Goal: Task Accomplishment & Management: Manage account settings

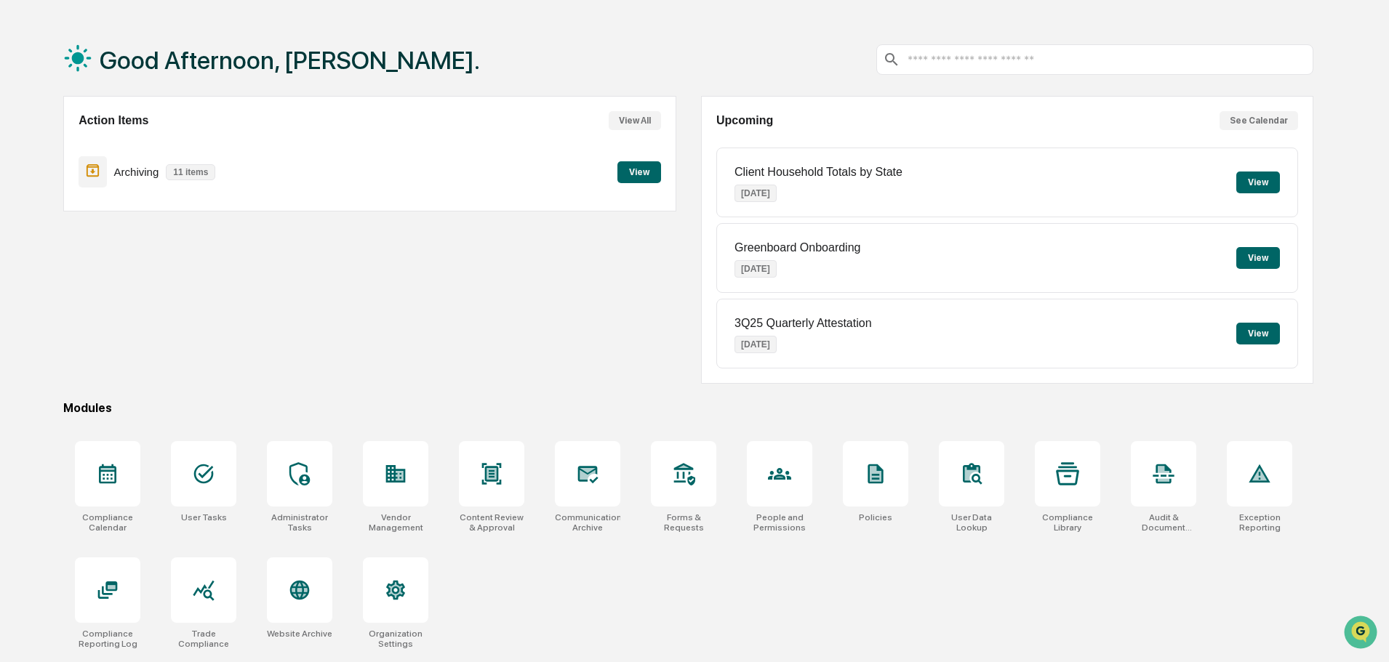
scroll to position [69, 0]
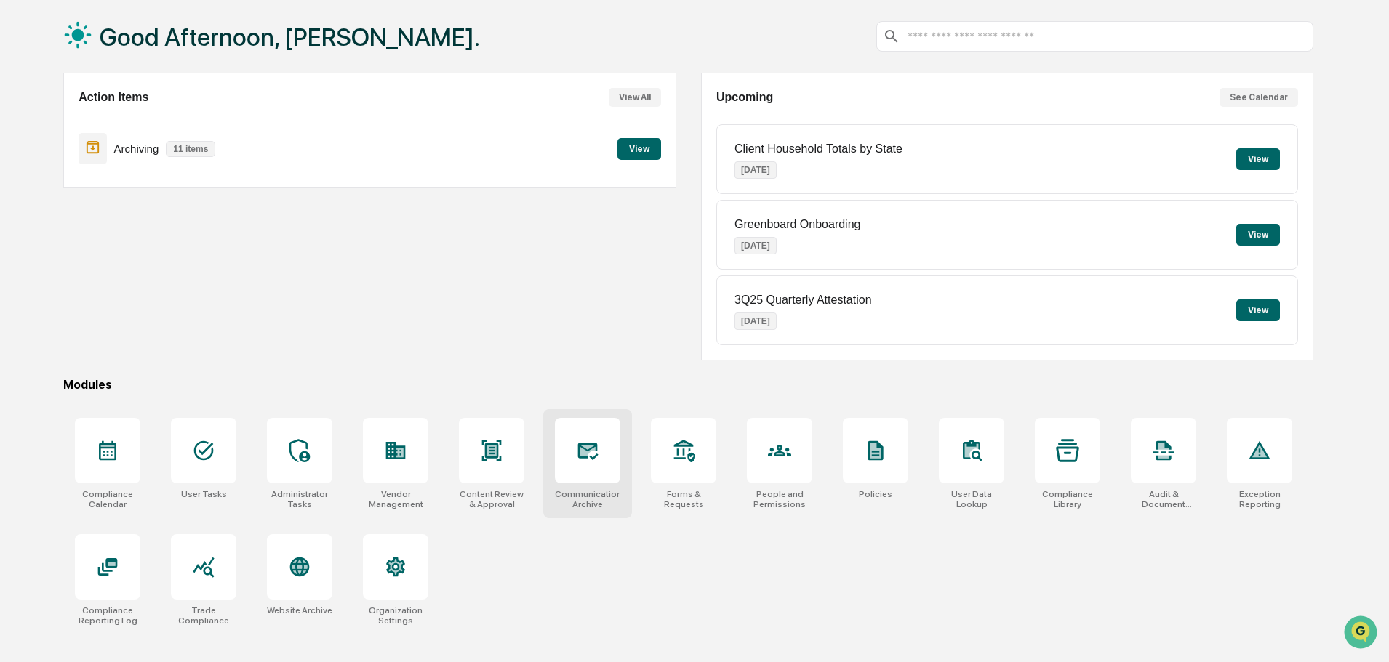
click at [588, 445] on icon at bounding box center [588, 451] width 20 height 17
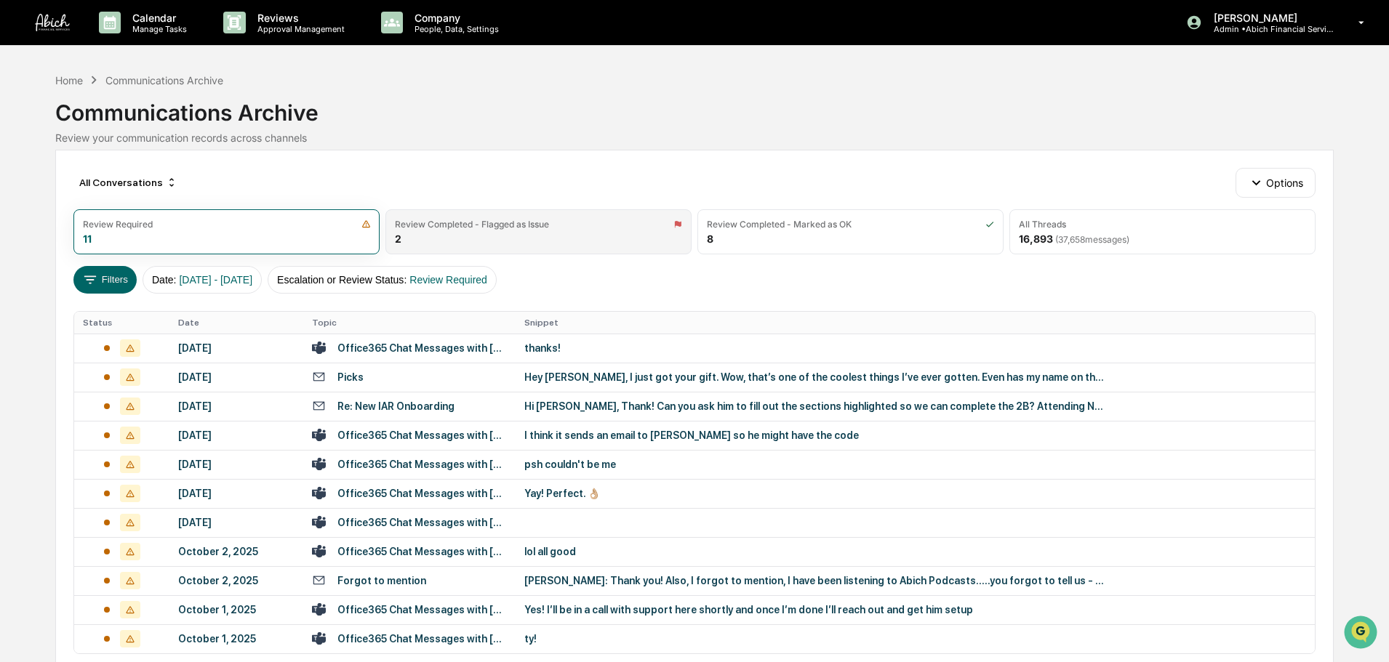
click at [581, 239] on div "Review Completed - Flagged as Issue 2" at bounding box center [538, 231] width 306 height 45
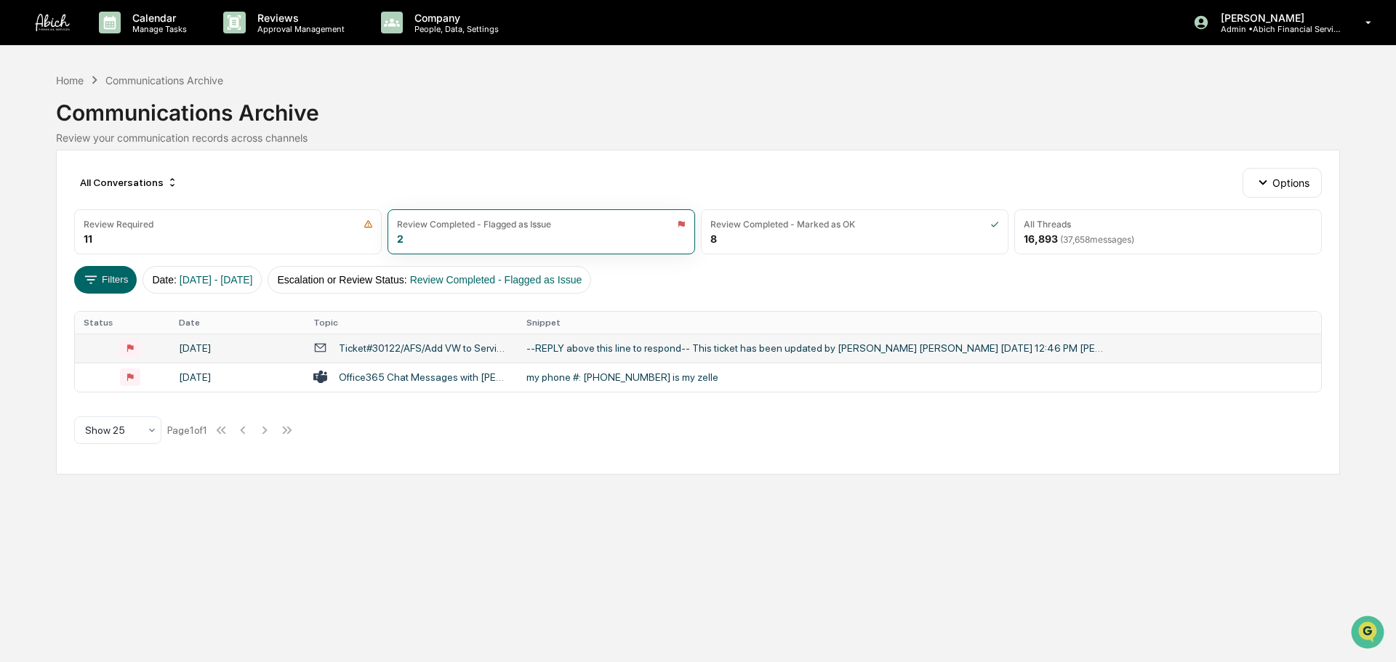
click at [615, 351] on div "--REPLY above this line to respond-- This ticket has been updated by [PERSON_NA…" at bounding box center [817, 348] width 582 height 12
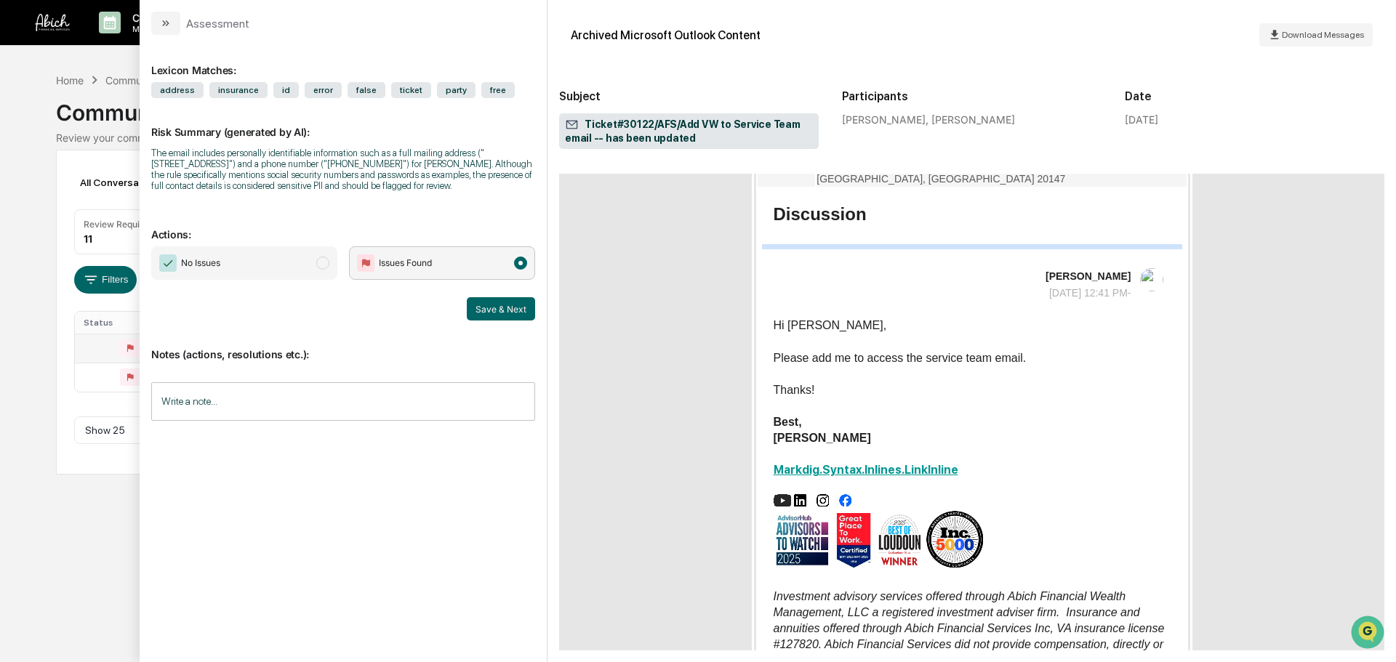
scroll to position [1659, 0]
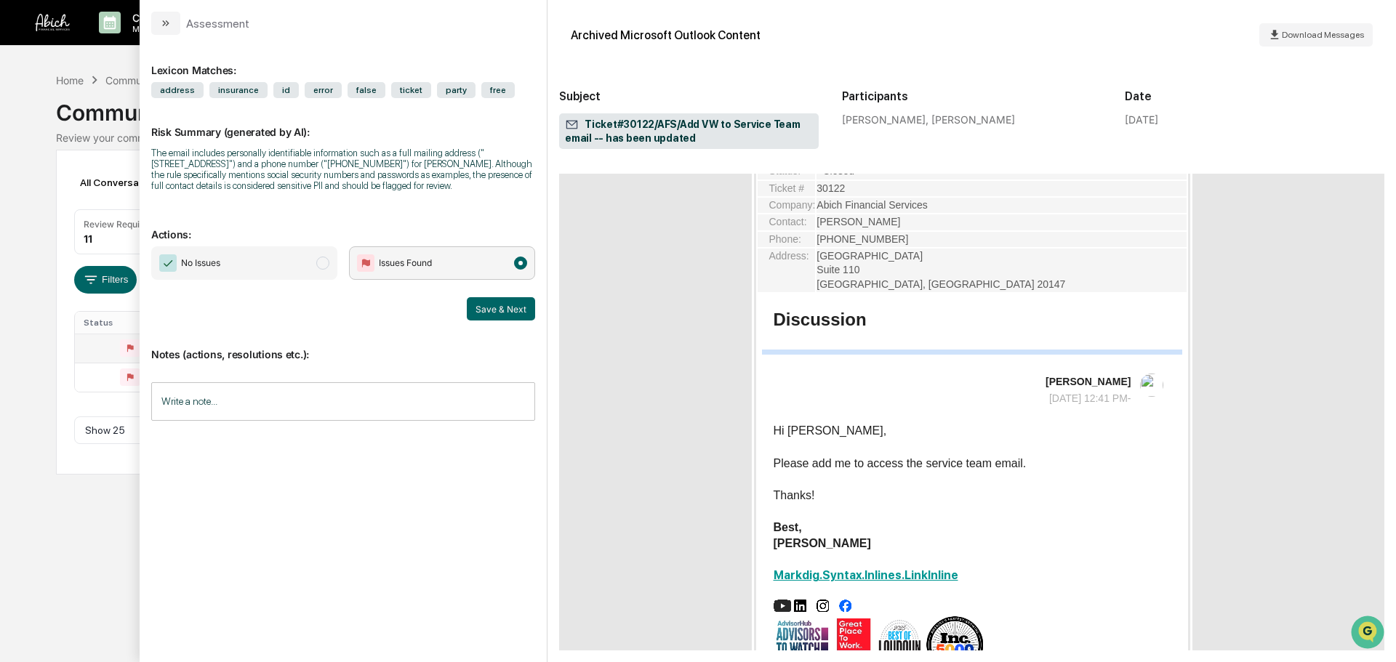
click at [32, 210] on div "Calendar Manage Tasks Reviews Approval Management Company People, Data, Setting…" at bounding box center [698, 331] width 1396 height 662
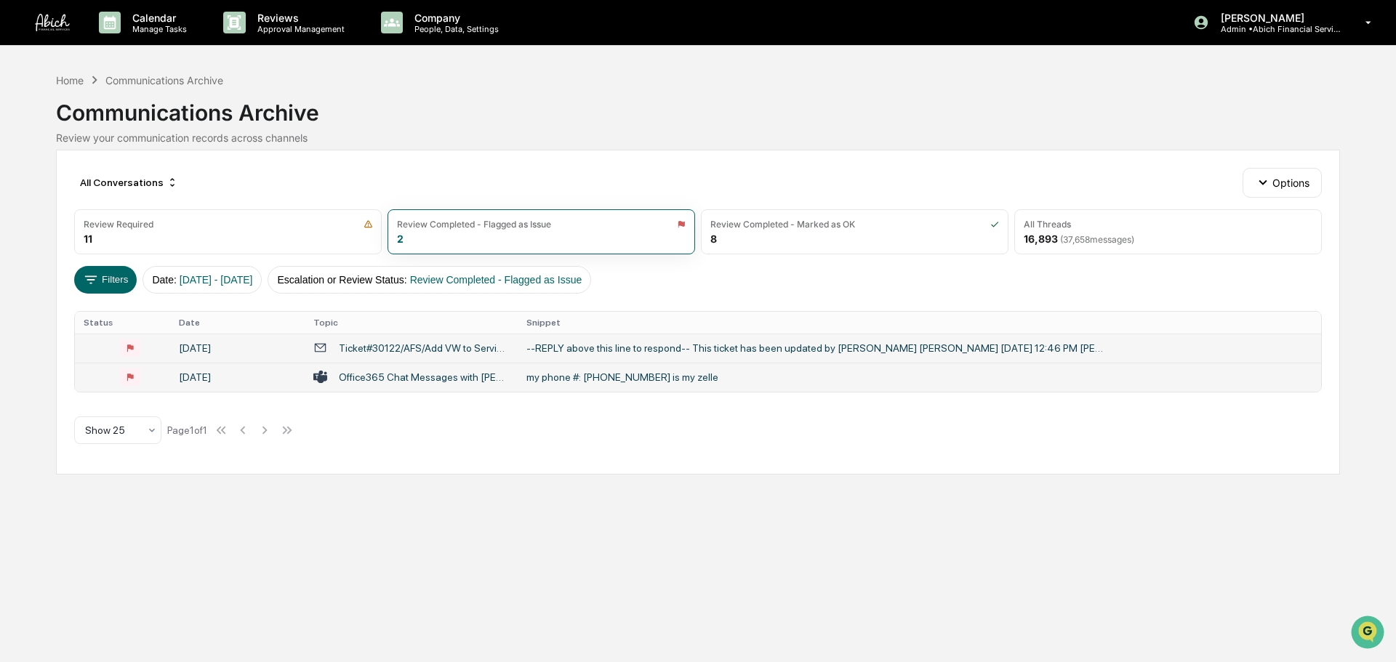
click at [619, 382] on div "my phone #: [PHONE_NUMBER] is my zelle" at bounding box center [817, 378] width 582 height 12
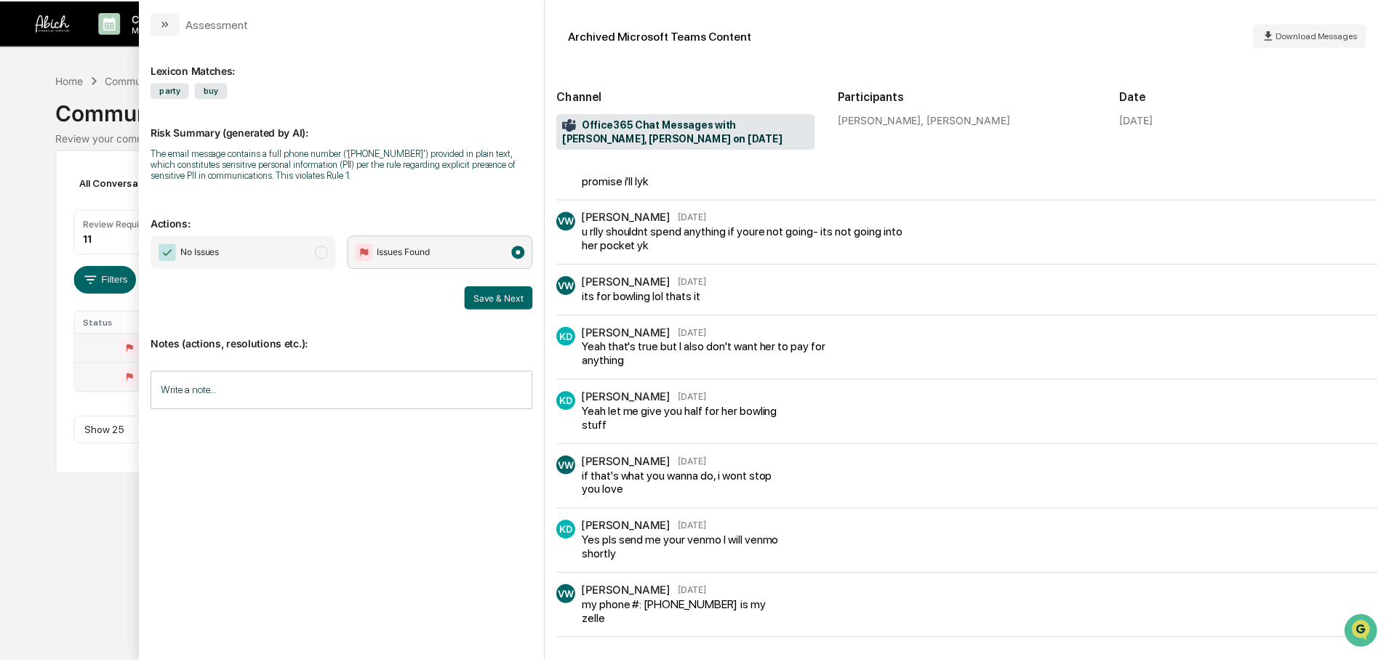
scroll to position [517, 0]
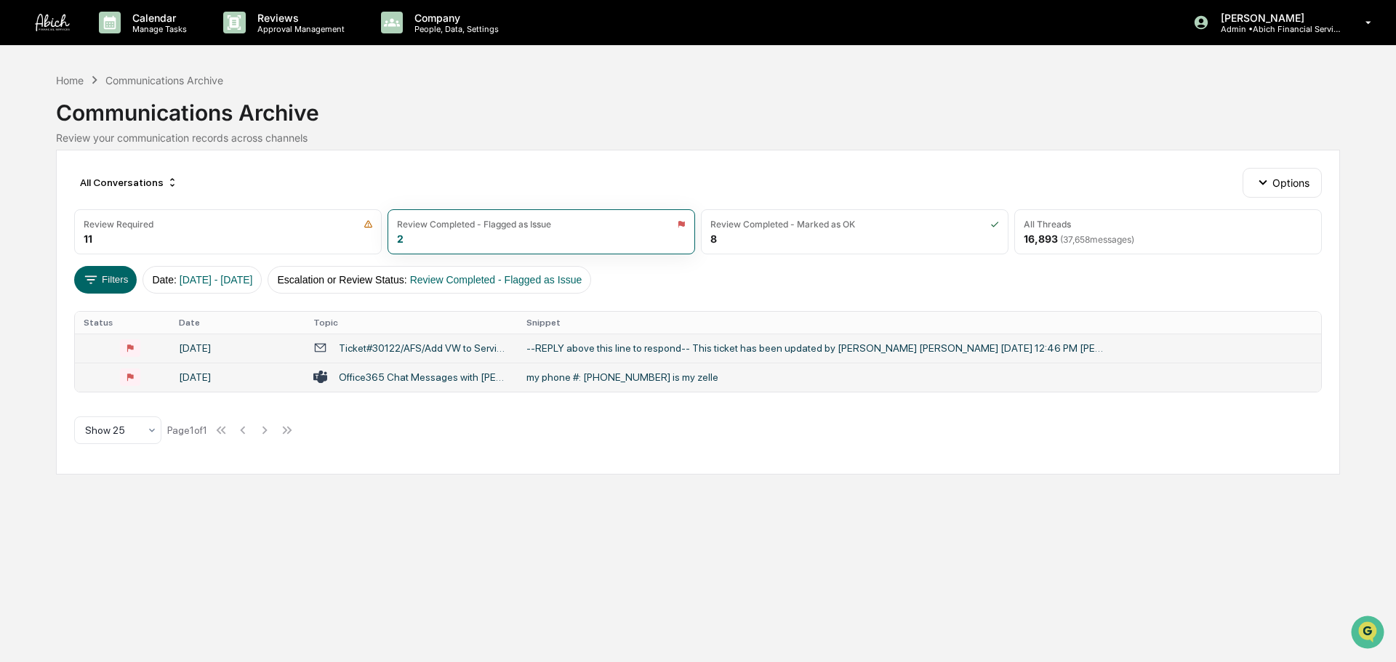
click at [22, 215] on div "Calendar Manage Tasks Reviews Approval Management Company People, Data, Setting…" at bounding box center [698, 331] width 1396 height 662
click at [248, 231] on div "Review Required 11" at bounding box center [228, 231] width 308 height 45
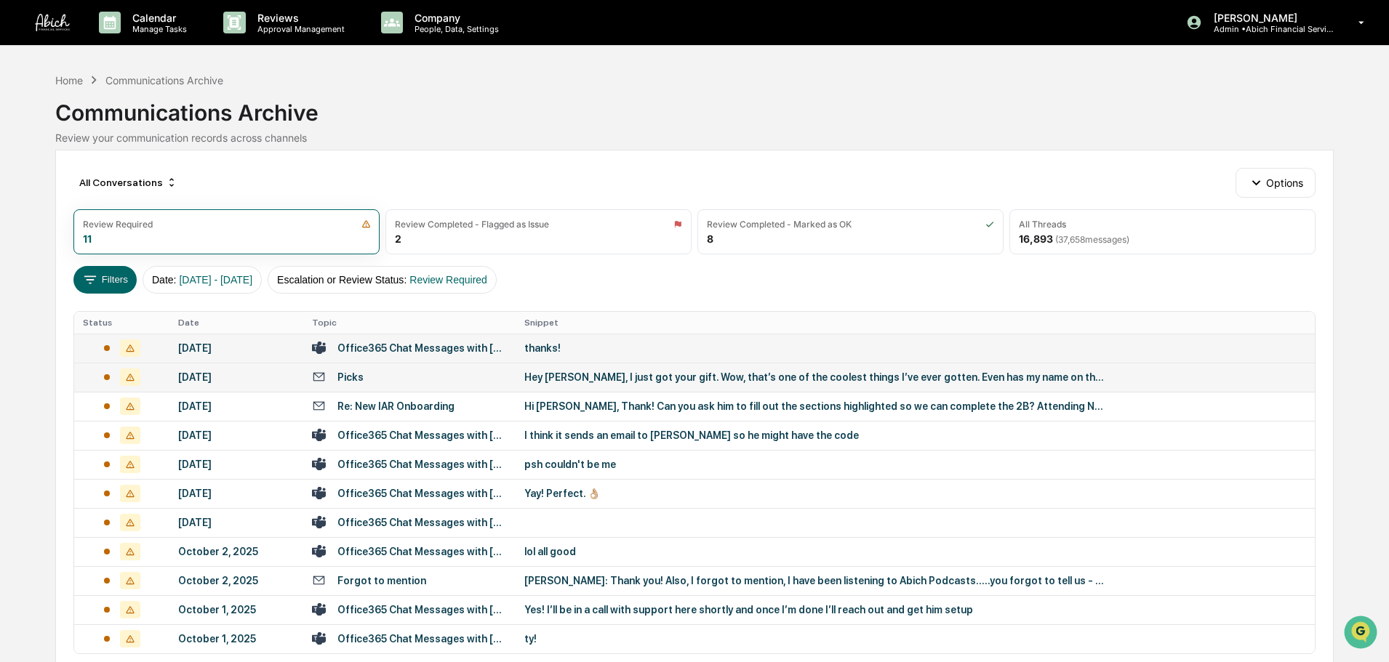
click at [595, 350] on div "thanks!" at bounding box center [815, 348] width 582 height 12
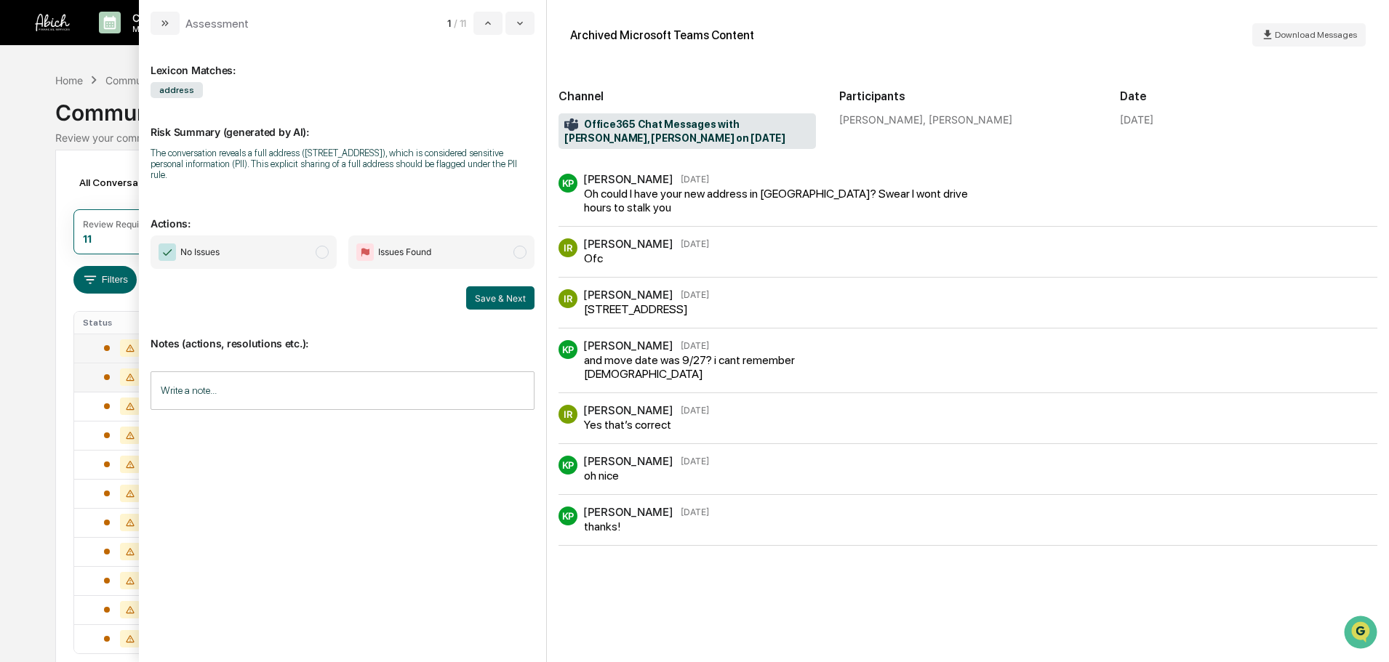
click at [41, 403] on div "Calendar Manage Tasks Reviews Approval Management Company People, Data, Setting…" at bounding box center [694, 368] width 1389 height 737
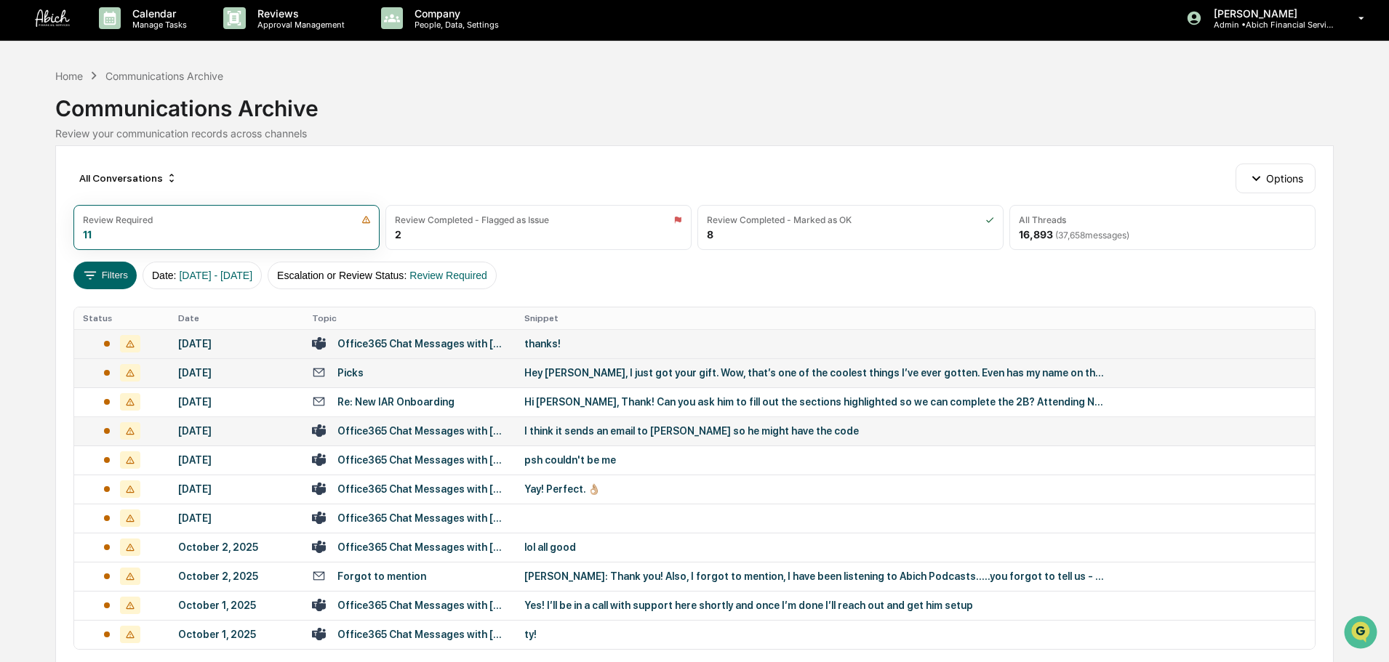
scroll to position [73, 0]
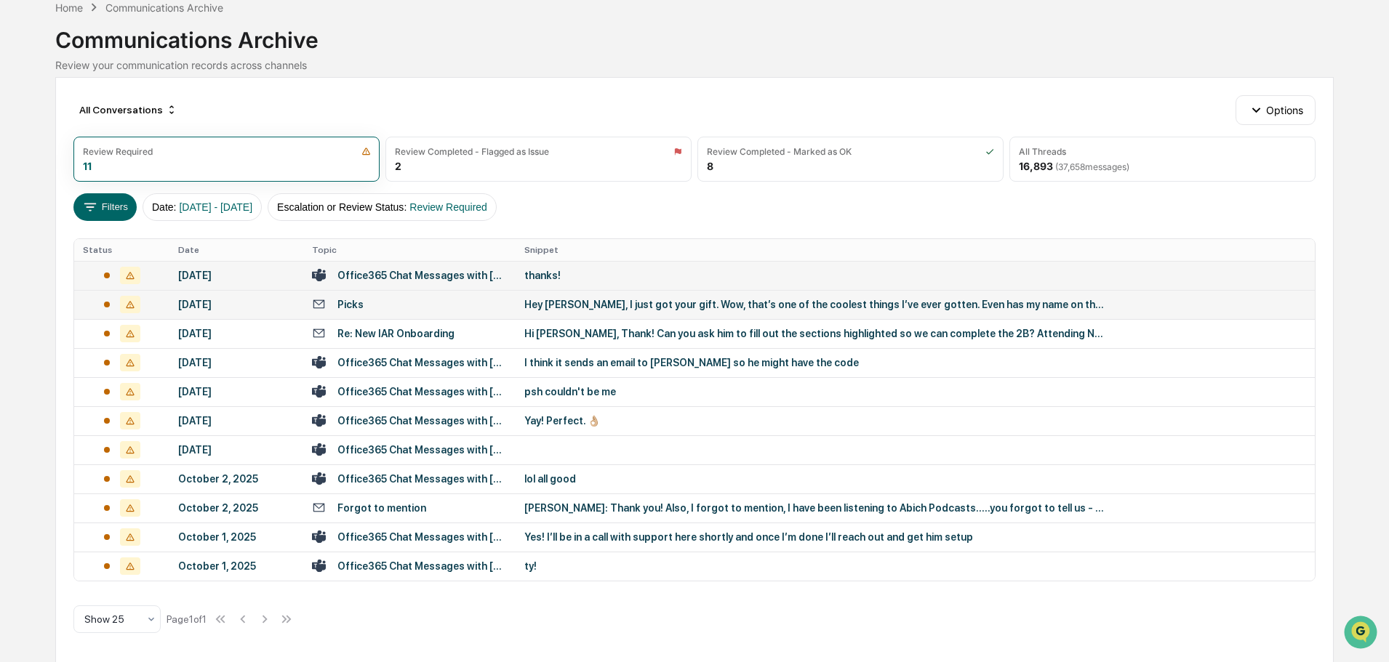
click at [590, 308] on div "Hey [PERSON_NAME], I just got your gift. Wow, that’s one of the coolest things …" at bounding box center [815, 305] width 582 height 12
click at [39, 334] on div "Calendar Manage Tasks Reviews Approval Management Company People, Data, Setting…" at bounding box center [694, 295] width 1389 height 737
click at [582, 339] on div "Hi [PERSON_NAME], Thank! Can you ask him to fill out the sections highlighted s…" at bounding box center [815, 334] width 582 height 12
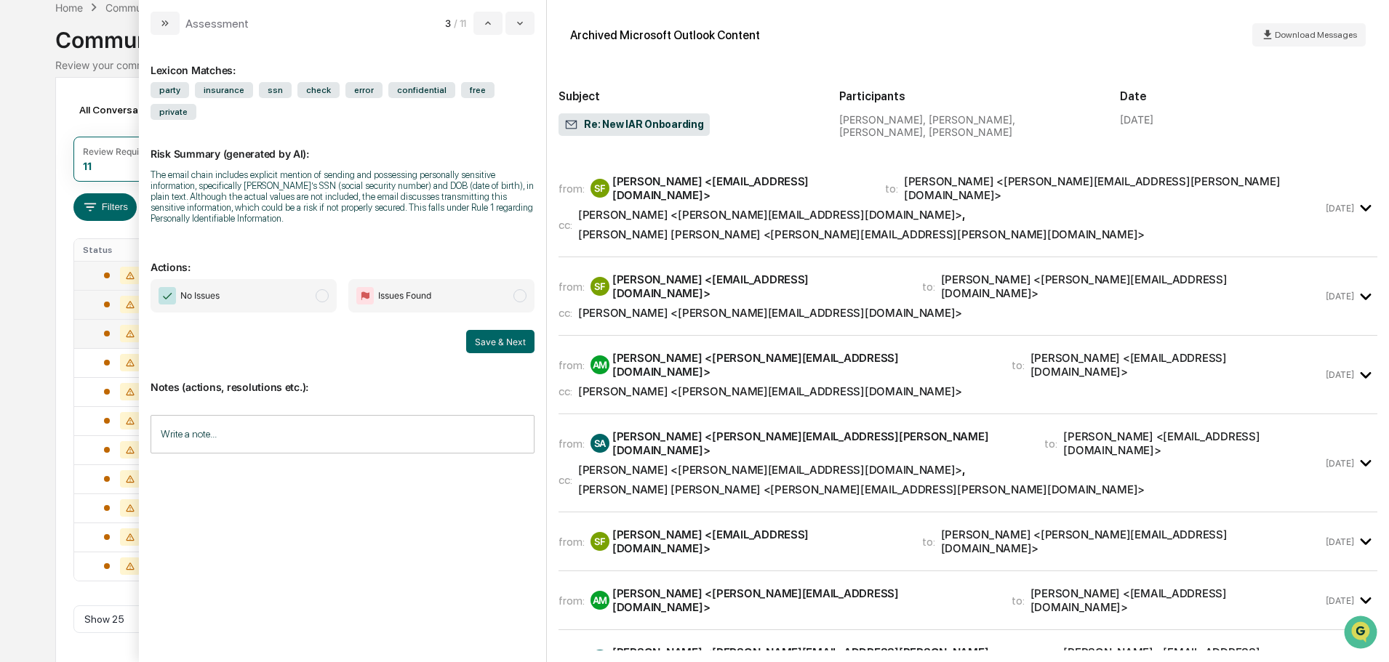
scroll to position [727, 0]
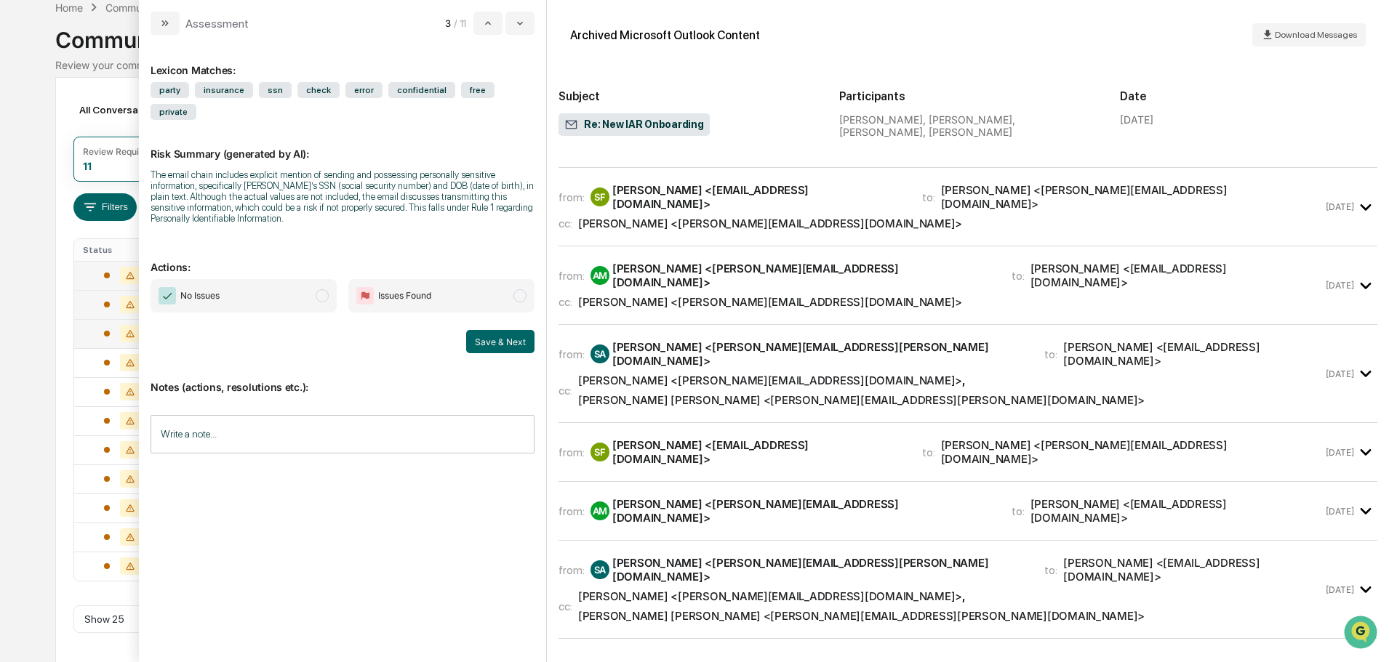
click at [23, 391] on div "Calendar Manage Tasks Reviews Approval Management Company People, Data, Setting…" at bounding box center [694, 295] width 1389 height 737
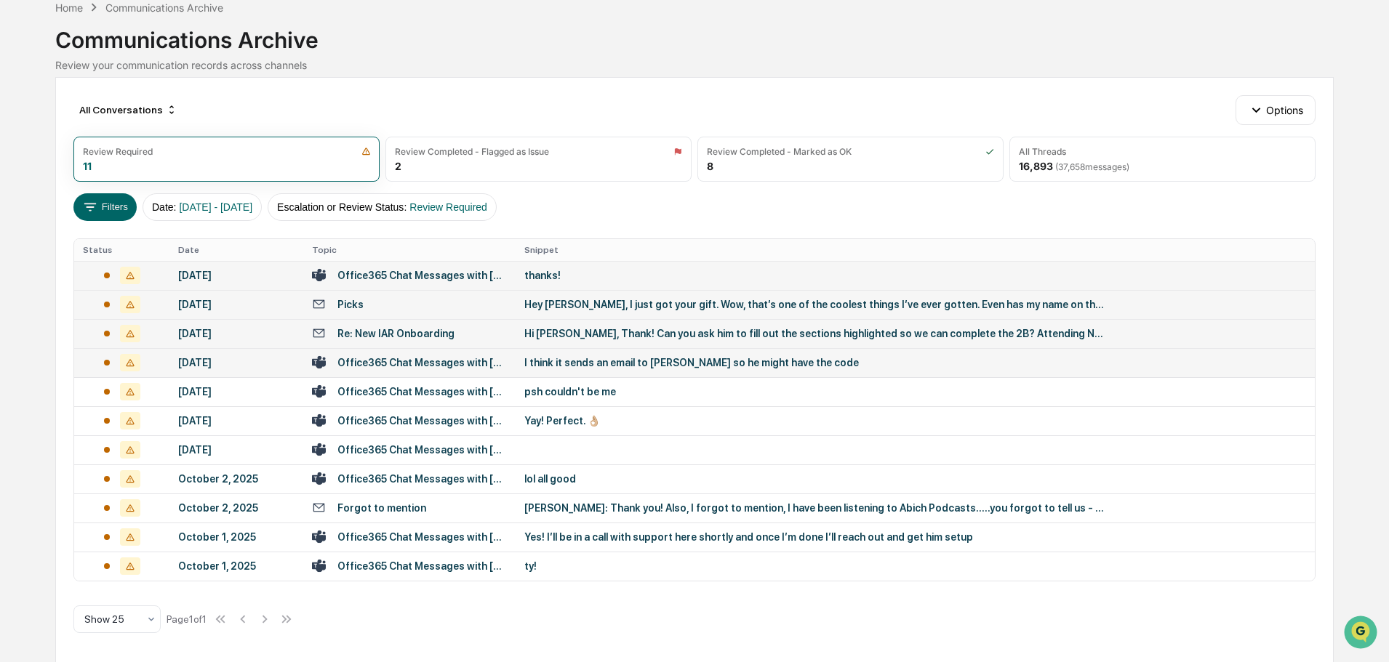
click at [591, 369] on td "I think it sends an email to [PERSON_NAME] so he might have the code" at bounding box center [915, 362] width 799 height 29
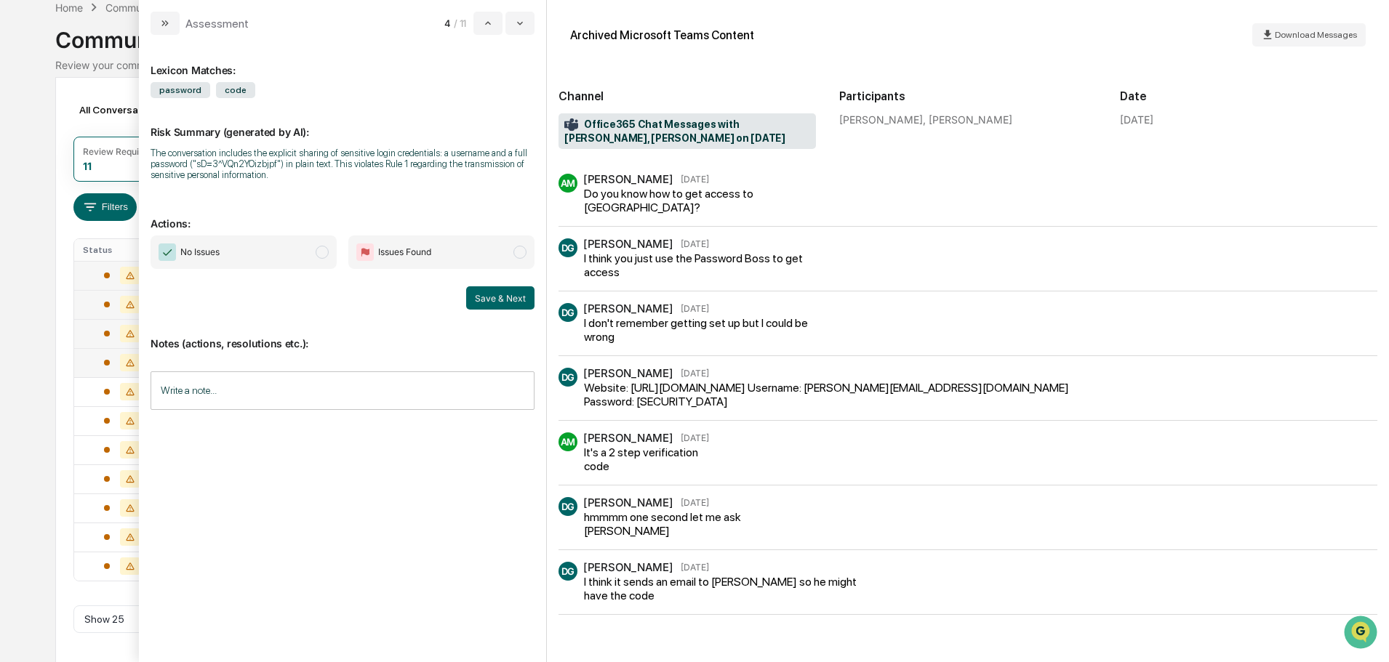
scroll to position [74, 0]
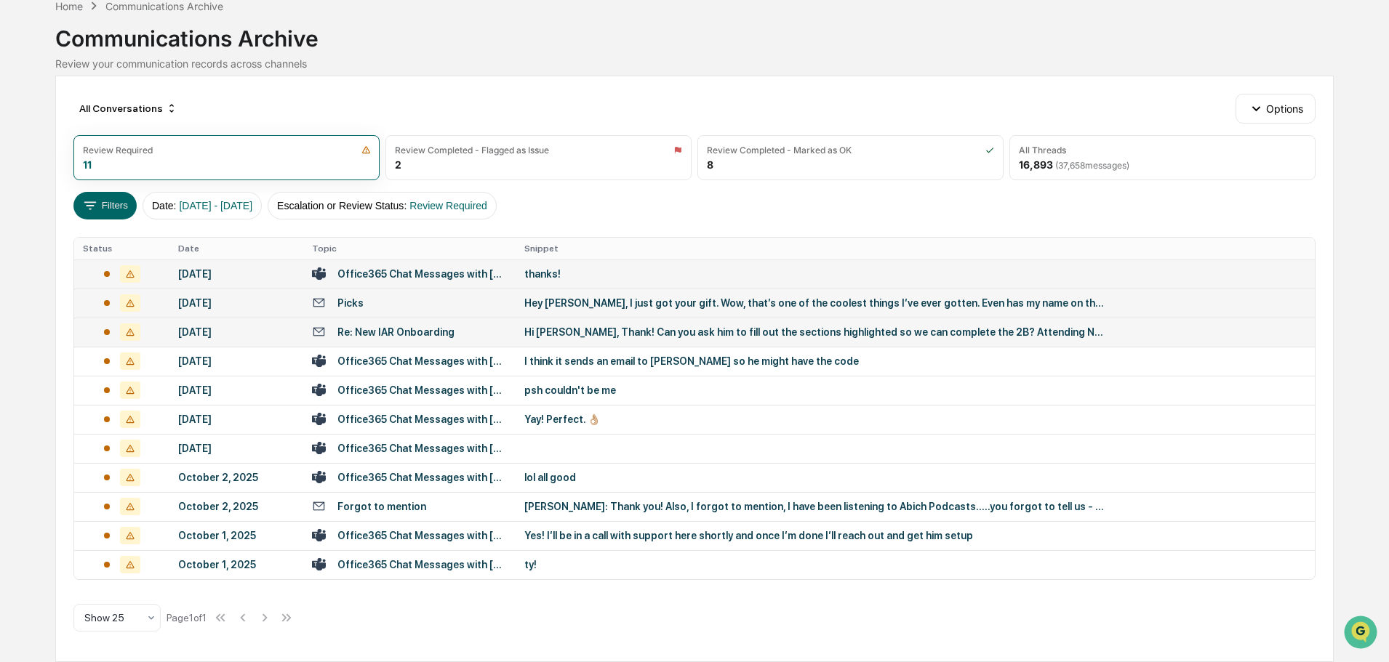
click at [25, 410] on div "Calendar Manage Tasks Reviews Approval Management Company People, Data, Setting…" at bounding box center [694, 294] width 1389 height 737
click at [582, 390] on div "psh couldn't be me" at bounding box center [815, 391] width 582 height 12
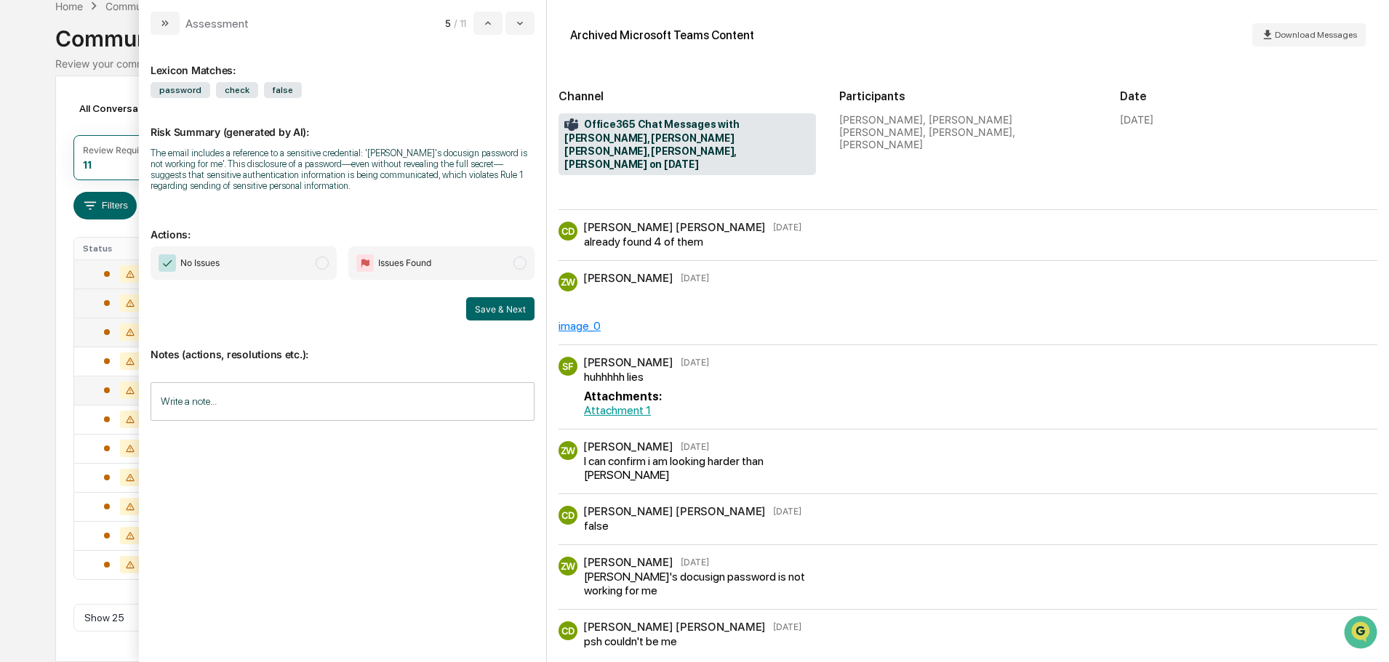
scroll to position [705, 0]
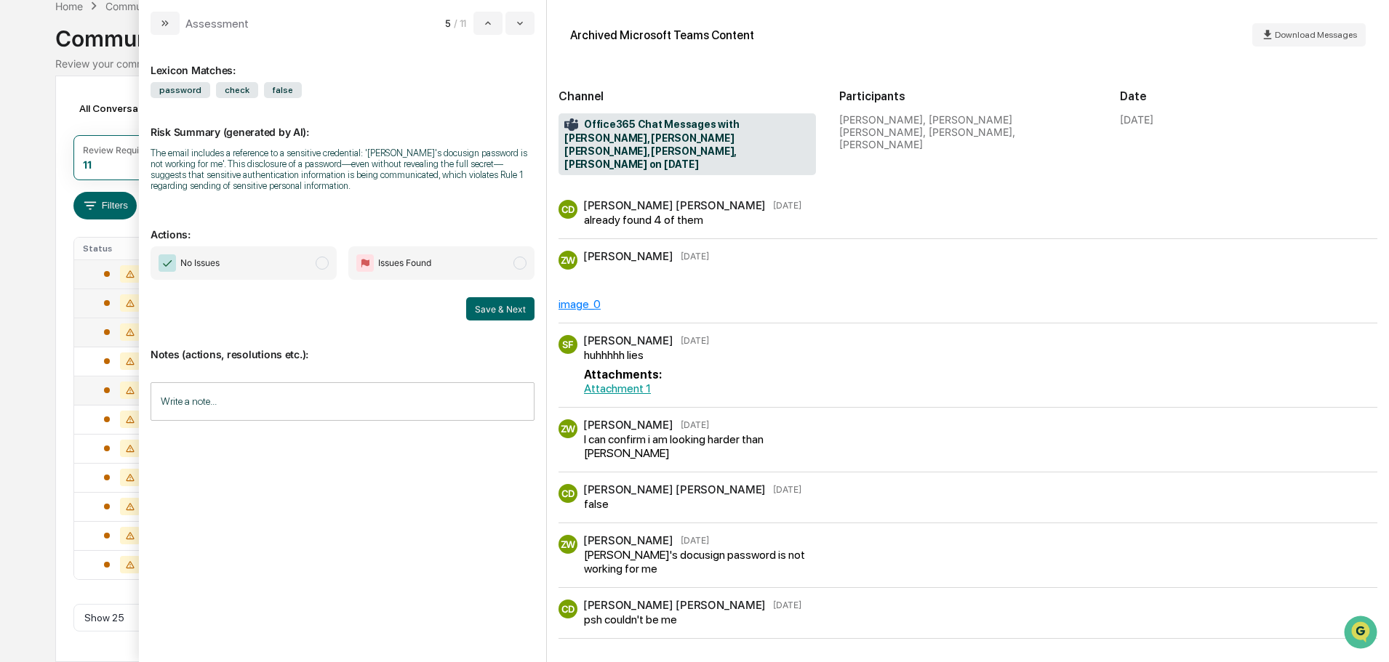
click at [55, 439] on div "Calendar Manage Tasks Reviews Approval Management Company People, Data, Setting…" at bounding box center [694, 294] width 1389 height 737
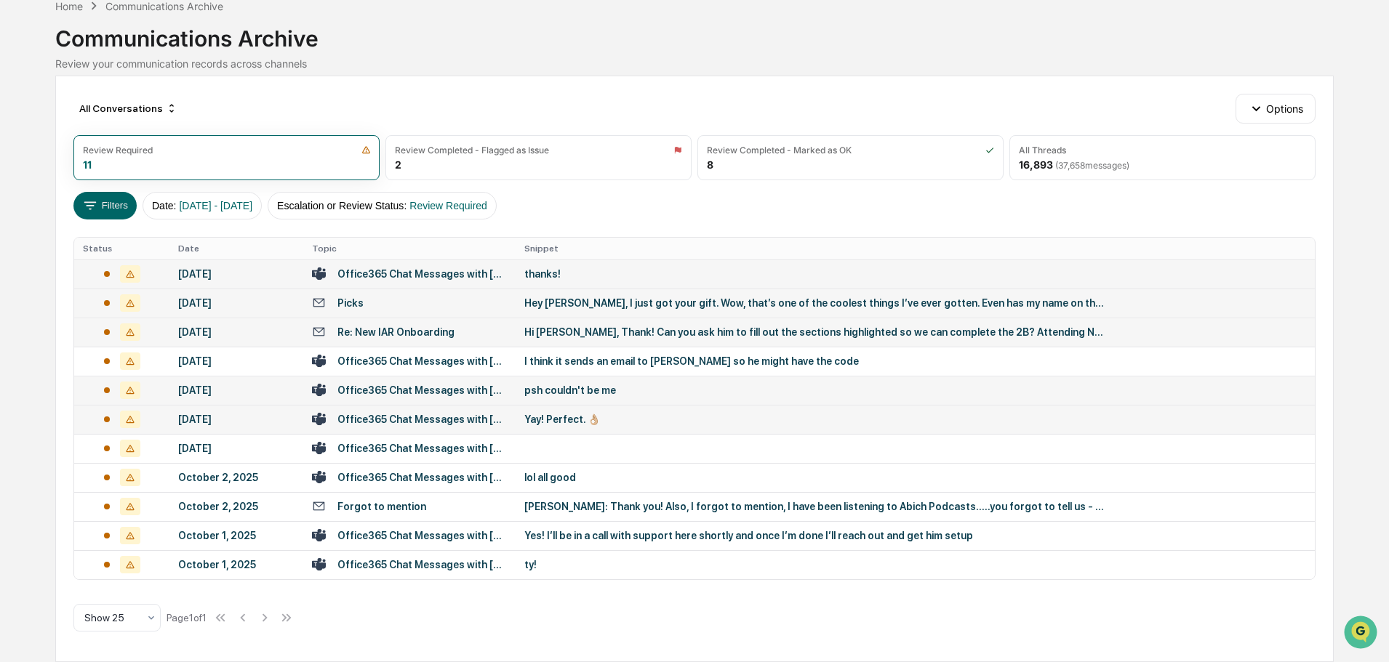
click at [609, 425] on div "Yay! Perfect. 👌🏼" at bounding box center [815, 420] width 582 height 12
click at [9, 390] on div "Calendar Manage Tasks Reviews Approval Management Company People, Data, Setting…" at bounding box center [694, 294] width 1389 height 737
click at [569, 444] on td at bounding box center [915, 448] width 799 height 29
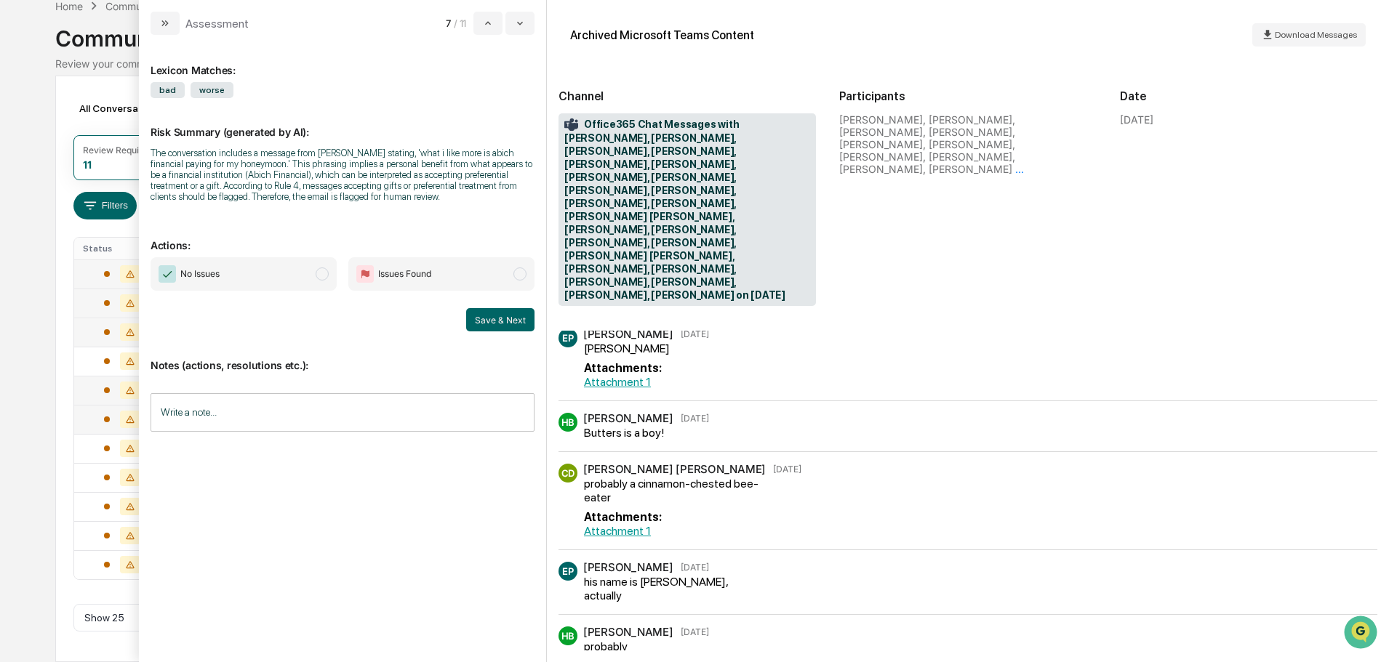
scroll to position [2975, 0]
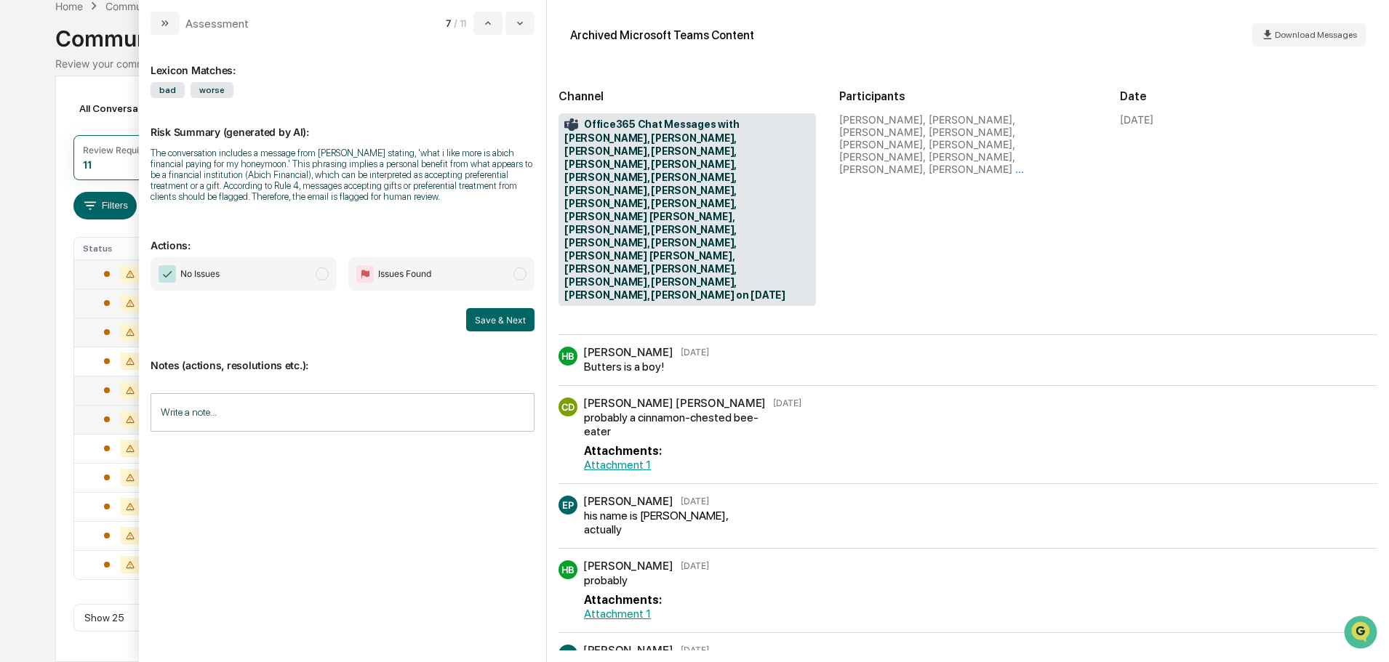
click at [47, 452] on div "Calendar Manage Tasks Reviews Approval Management Company People, Data, Setting…" at bounding box center [694, 294] width 1389 height 737
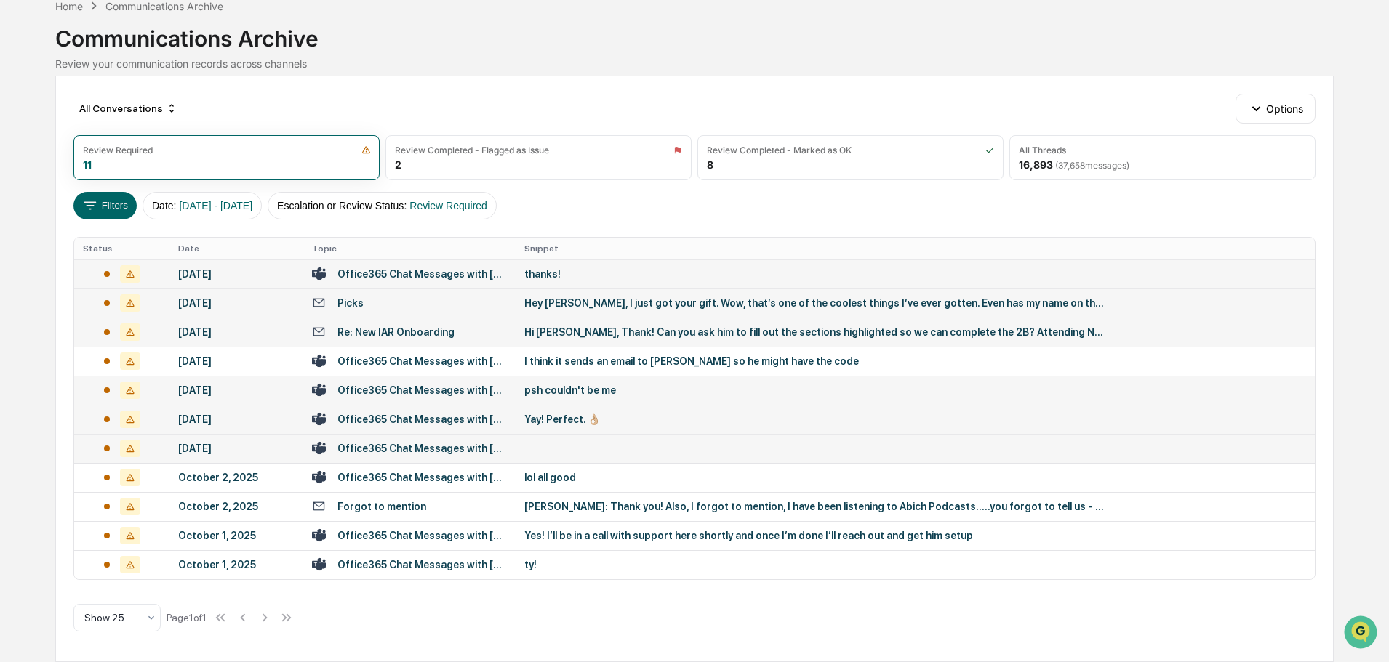
click at [618, 449] on td at bounding box center [915, 448] width 799 height 29
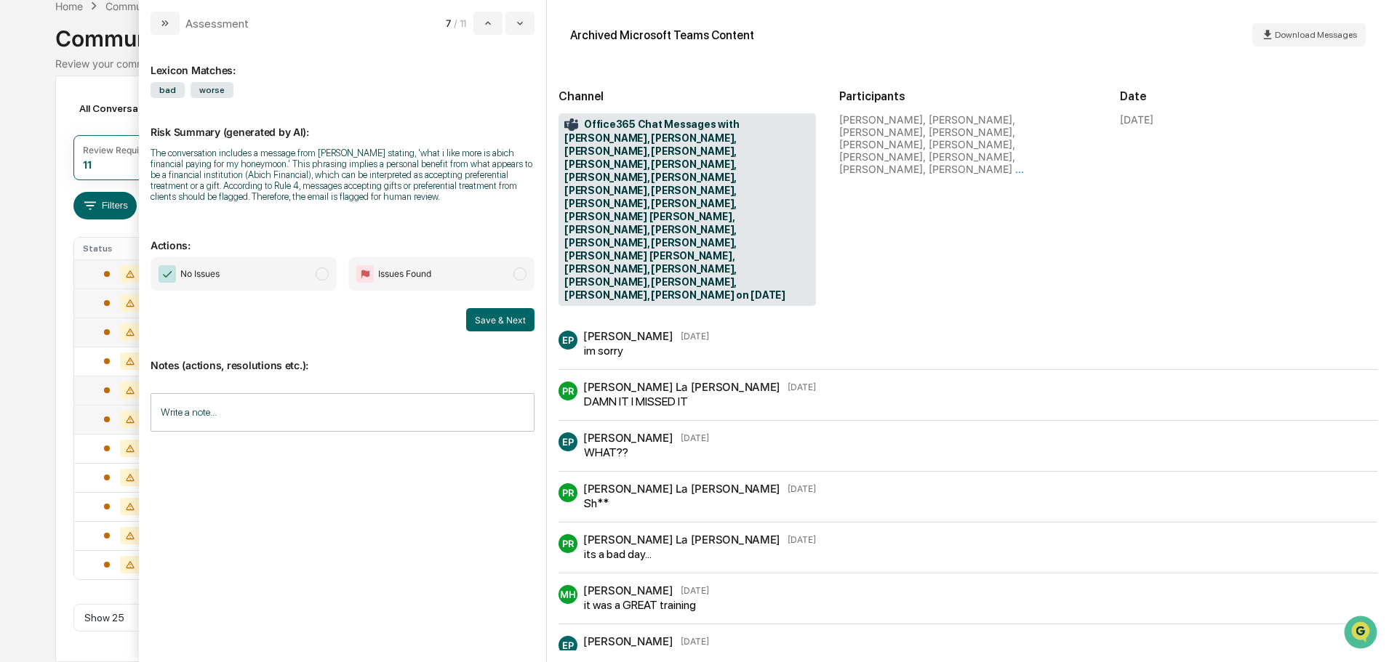
click at [31, 428] on div "Calendar Manage Tasks Reviews Approval Management Company People, Data, Setting…" at bounding box center [694, 294] width 1389 height 737
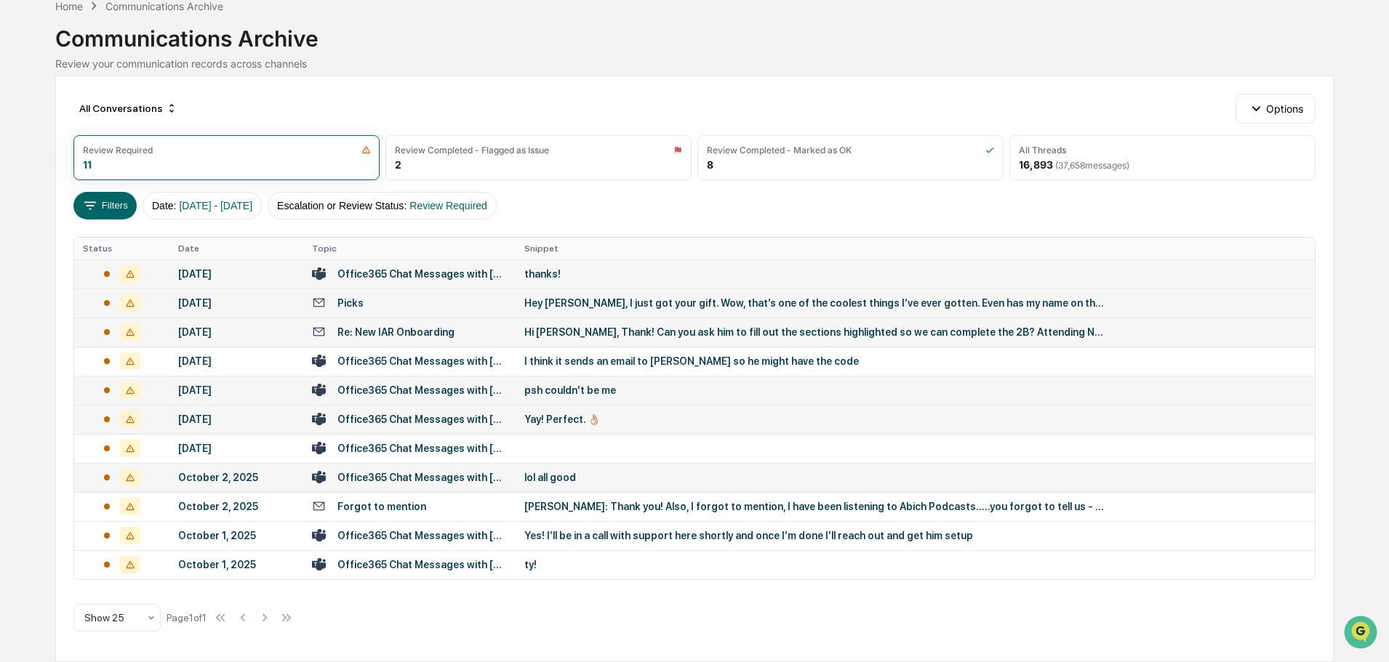
click at [556, 473] on div "lol all good" at bounding box center [815, 478] width 582 height 12
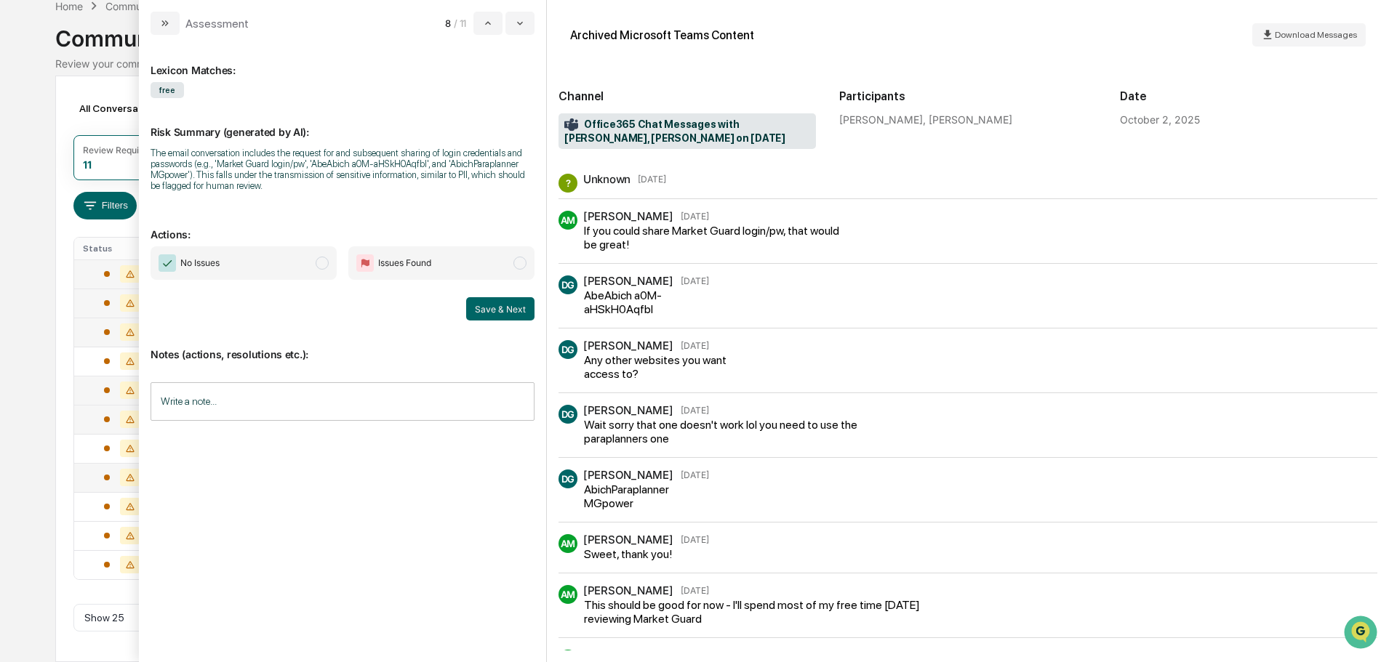
click at [56, 481] on div "All Conversations Options Review Required 11 Review Completed - Flagged as Issu…" at bounding box center [694, 369] width 1278 height 587
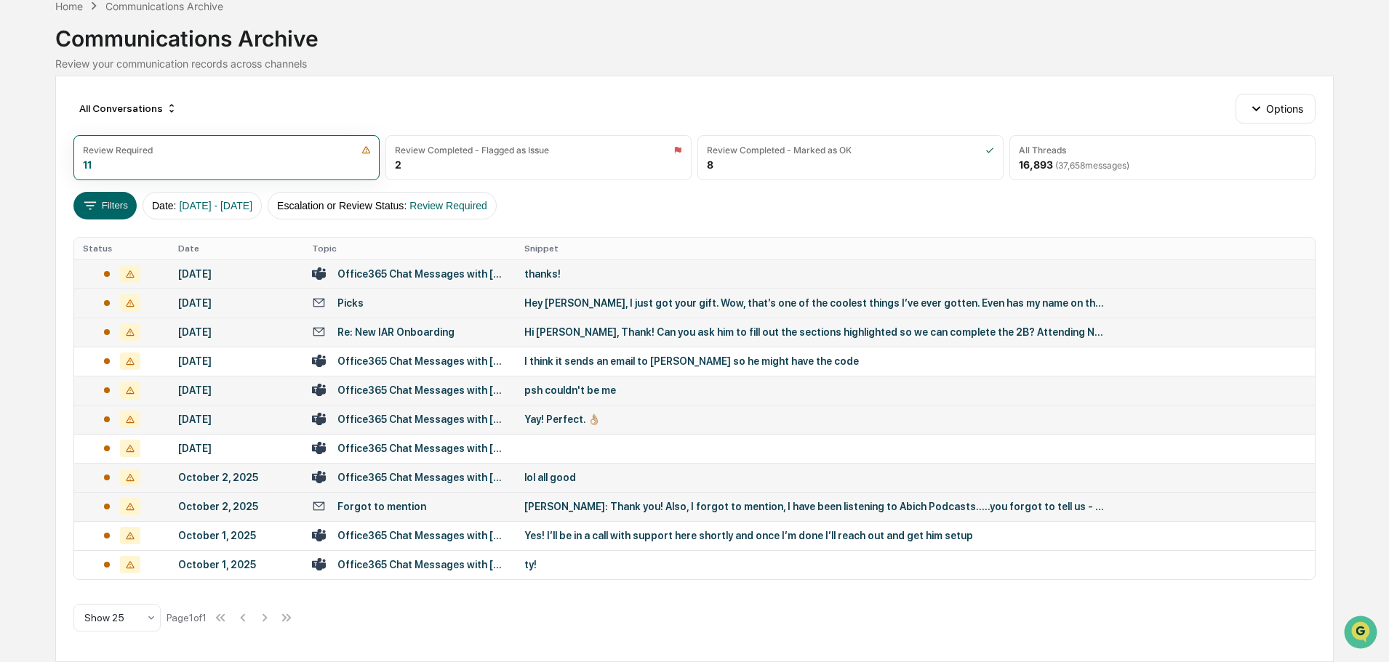
click at [605, 506] on div "[PERSON_NAME]: Thank you! Also, I forgot to mention, I have been listening to A…" at bounding box center [815, 507] width 582 height 12
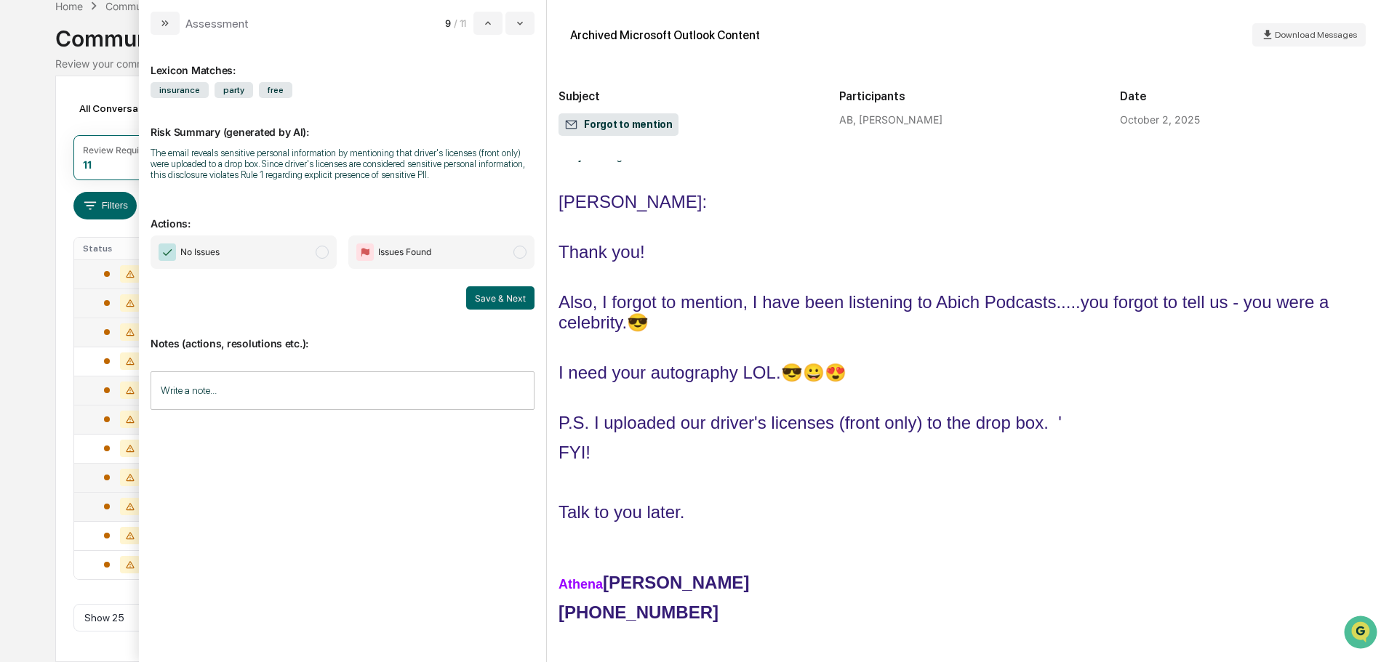
scroll to position [842, 0]
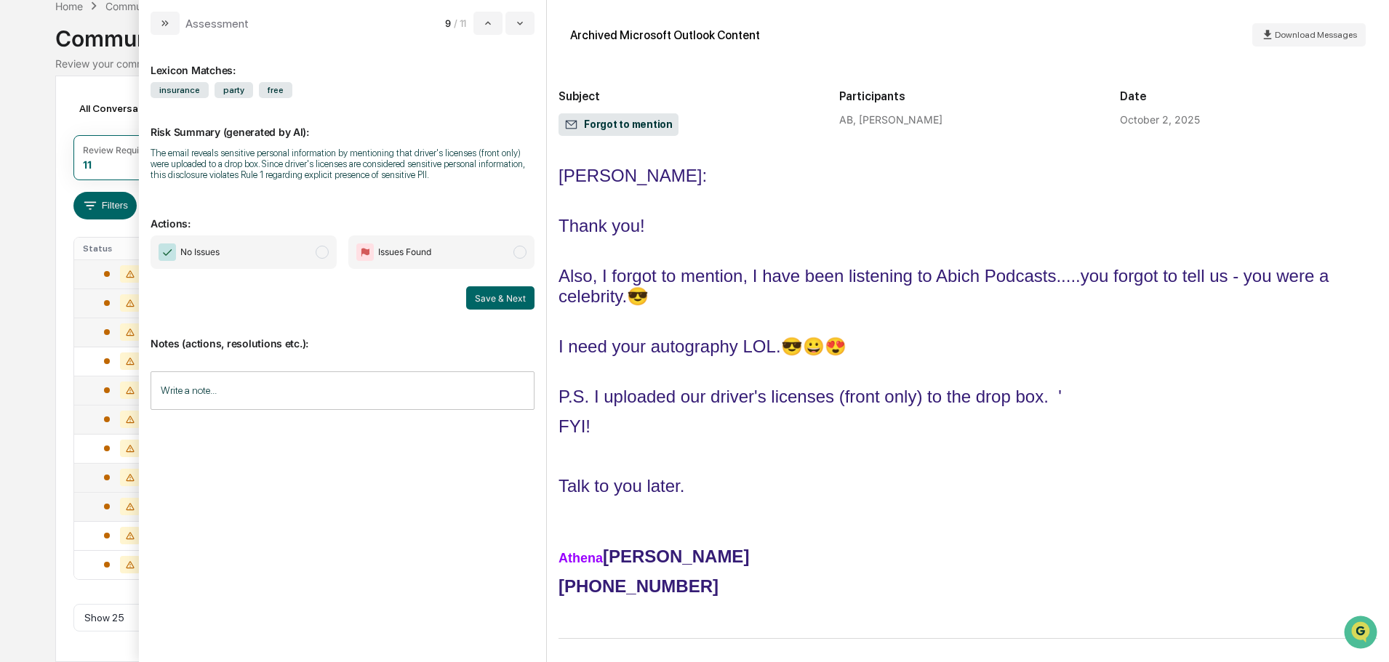
click at [32, 397] on div "Calendar Manage Tasks Reviews Approval Management Company People, Data, Setting…" at bounding box center [694, 294] width 1389 height 737
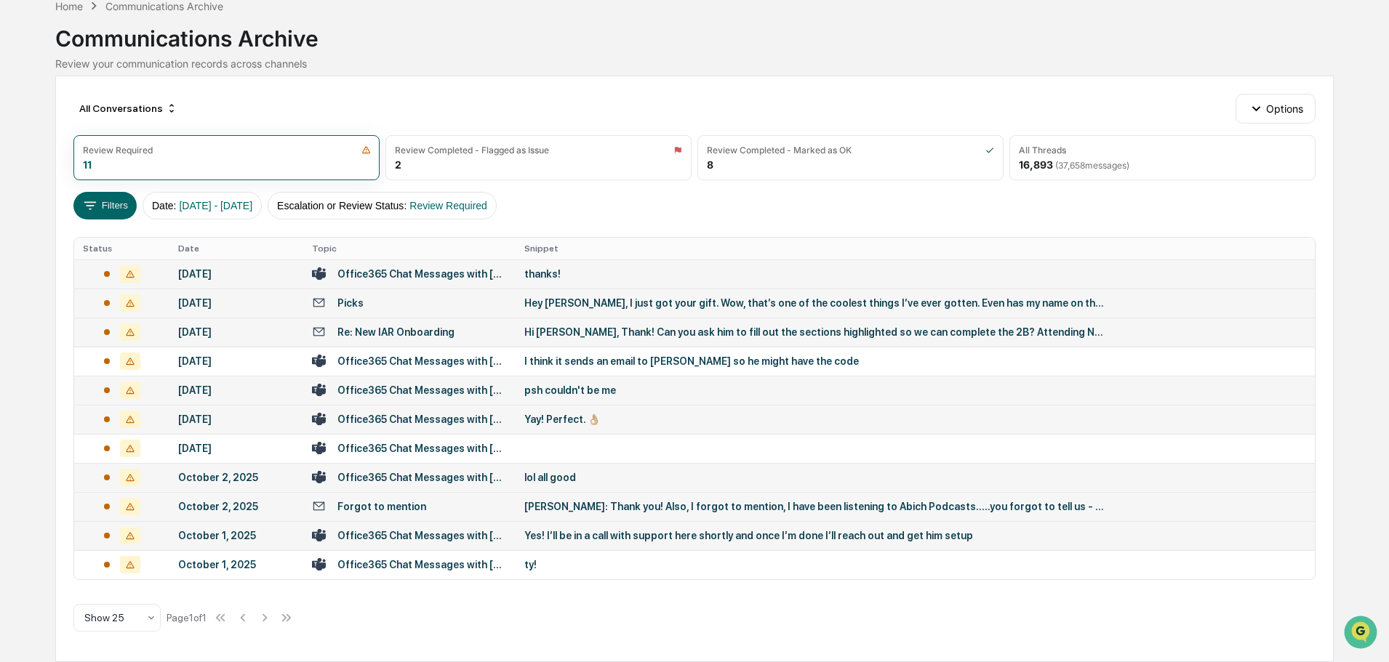
click at [607, 539] on div "Yes! I’ll be in a call with support here shortly and once I’m done I’ll reach o…" at bounding box center [815, 536] width 582 height 12
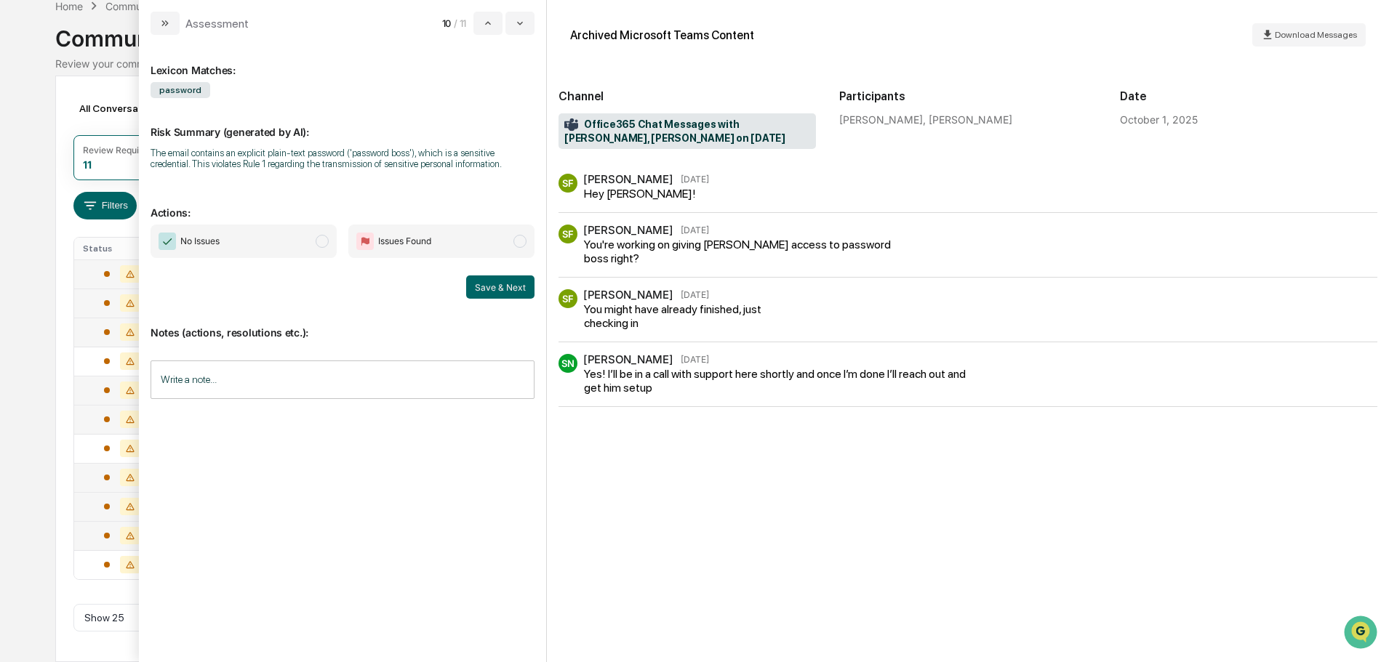
click at [35, 484] on div "Calendar Manage Tasks Reviews Approval Management Company People, Data, Setting…" at bounding box center [694, 294] width 1389 height 737
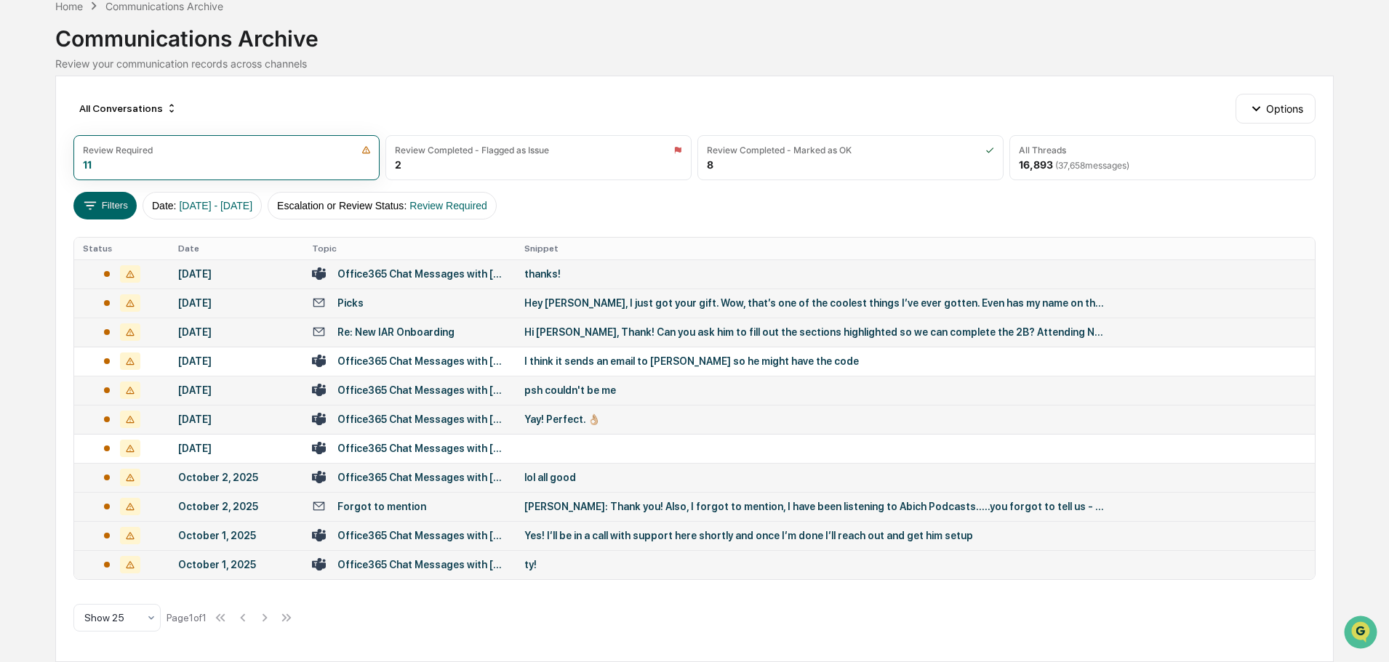
click at [553, 570] on div "ty!" at bounding box center [815, 565] width 582 height 12
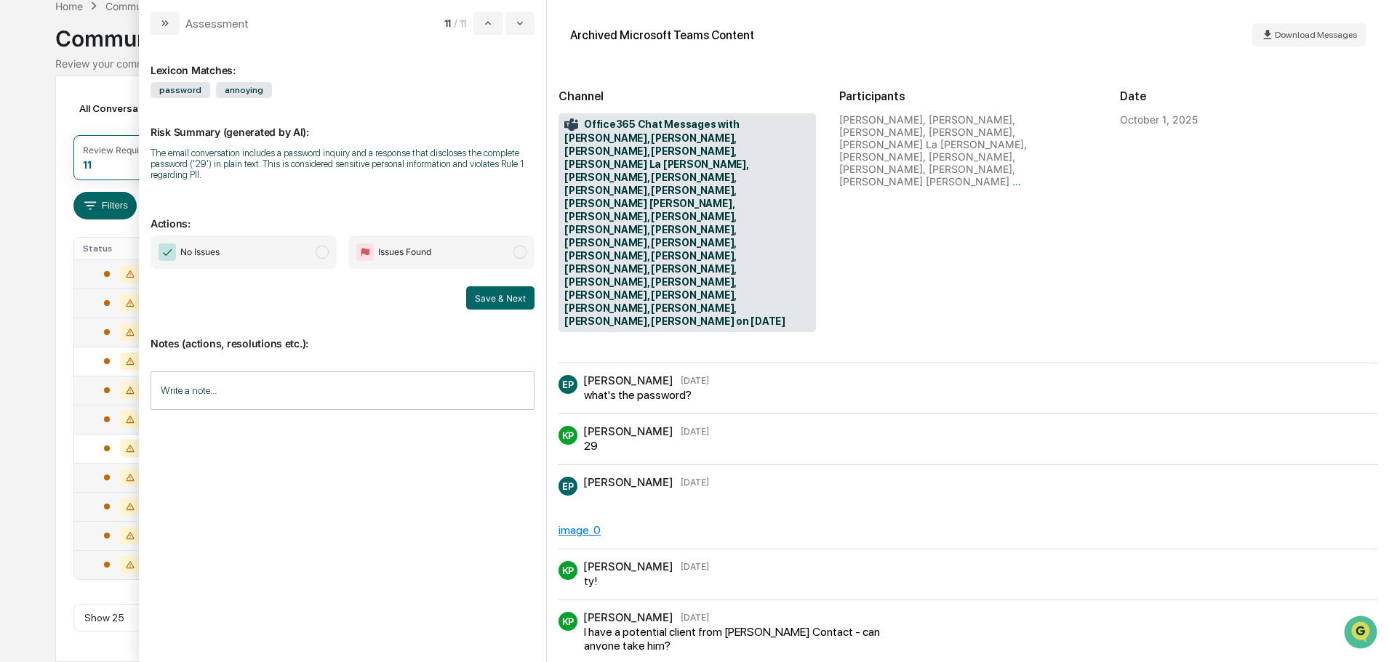
scroll to position [73, 0]
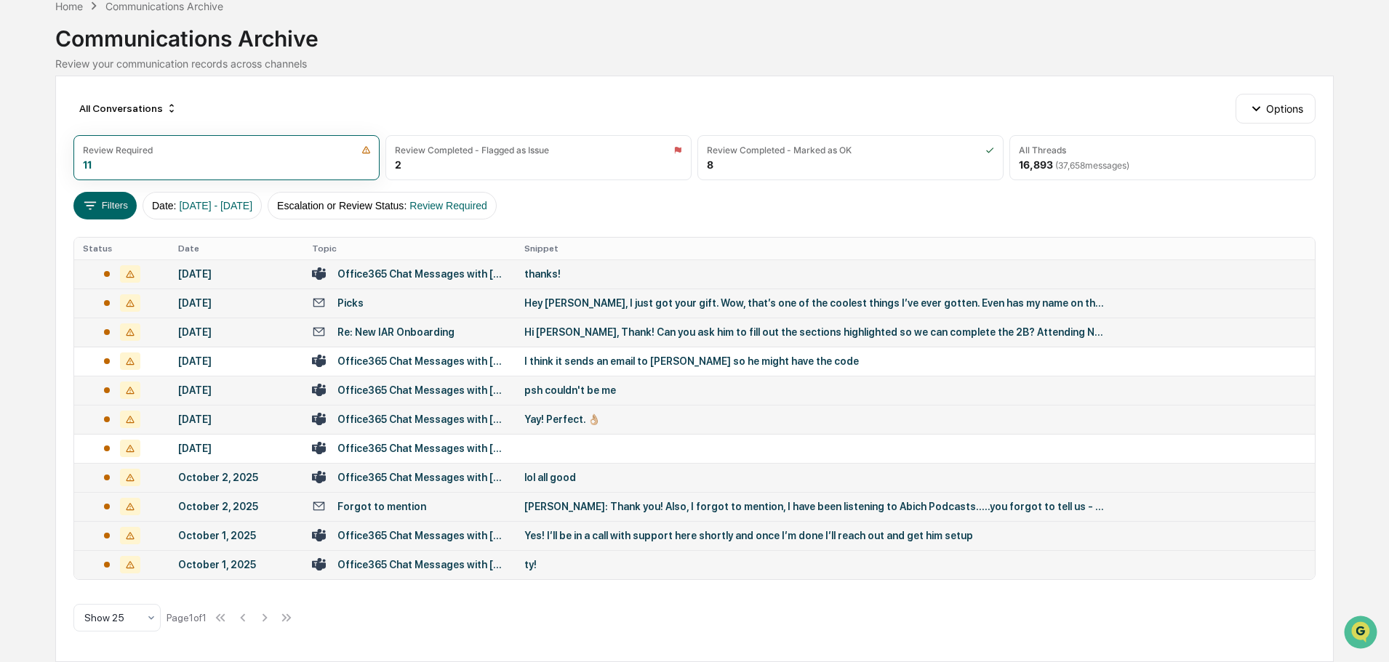
click at [39, 470] on div "Calendar Manage Tasks Reviews Approval Management Company People, Data, Setting…" at bounding box center [694, 294] width 1389 height 737
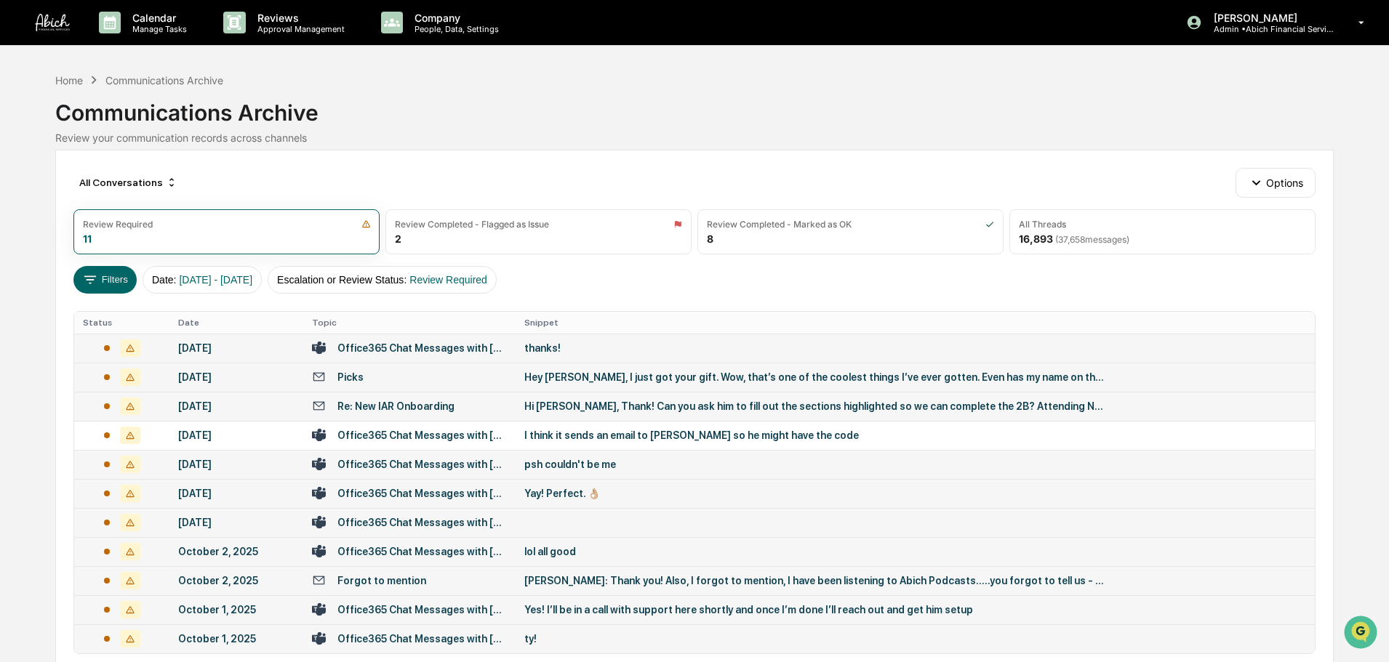
scroll to position [74, 0]
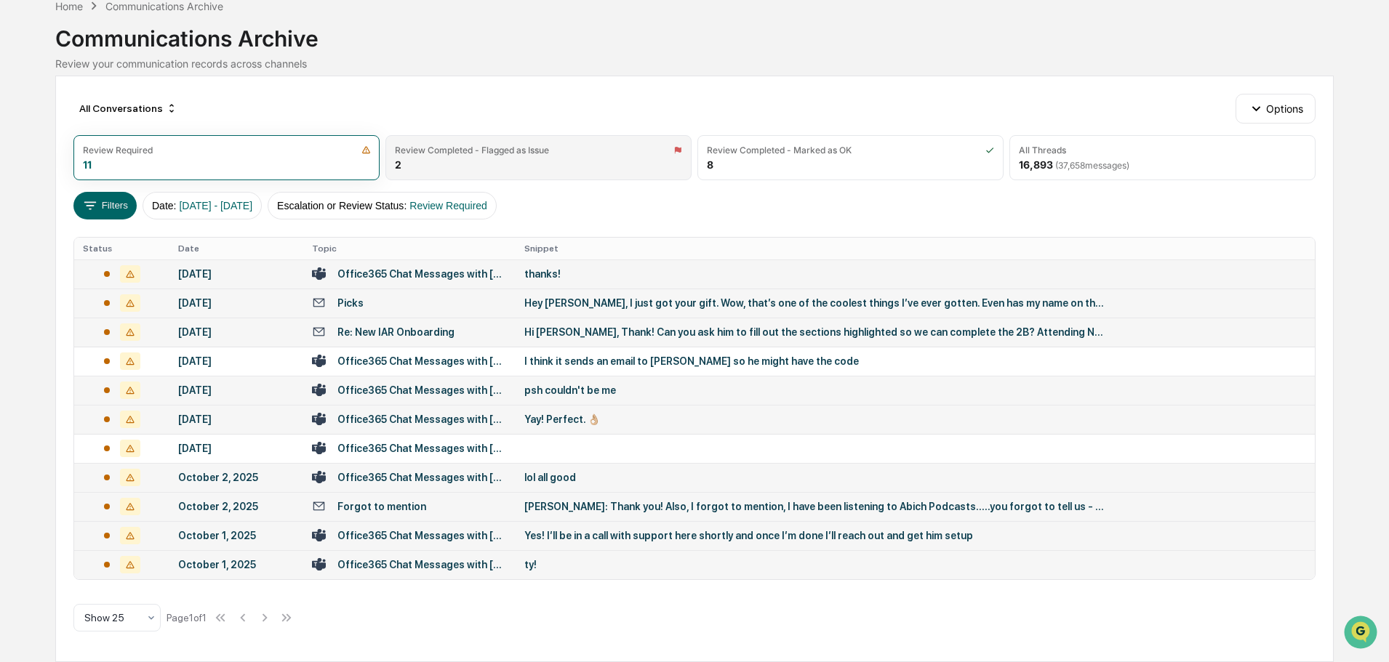
click at [562, 167] on div "Review Completed - Flagged as Issue 2" at bounding box center [538, 157] width 306 height 45
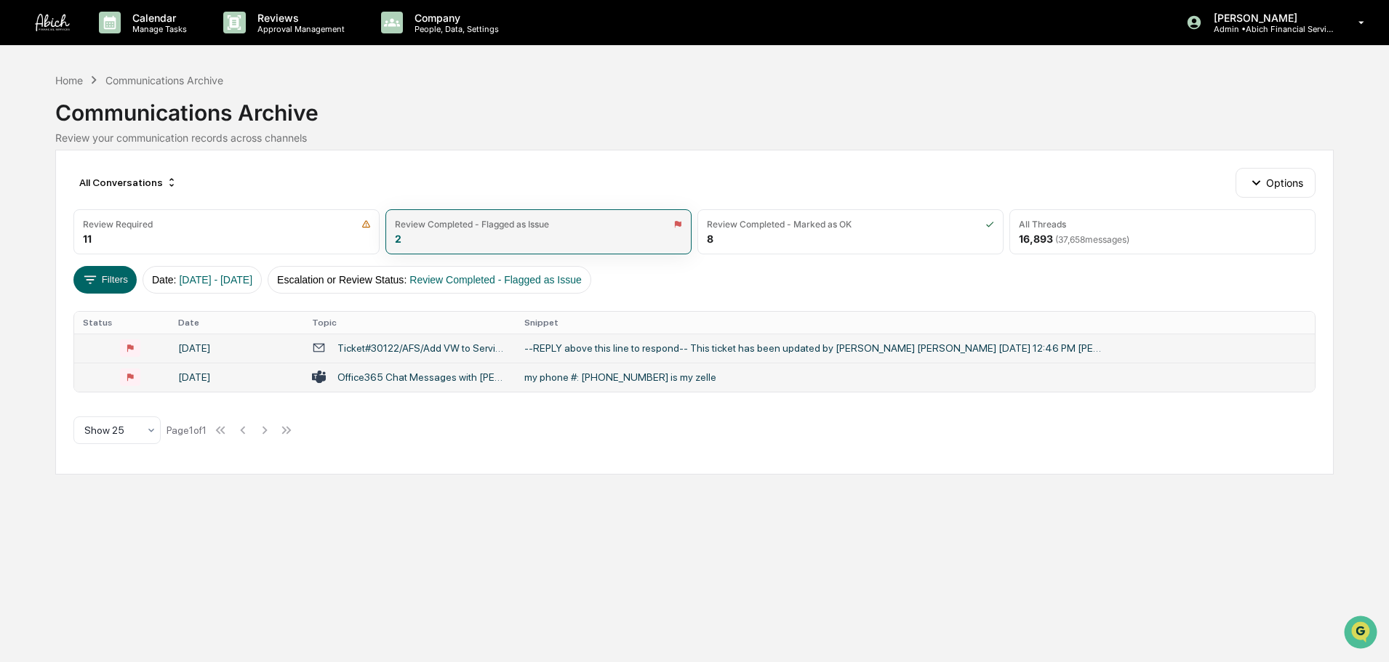
scroll to position [0, 0]
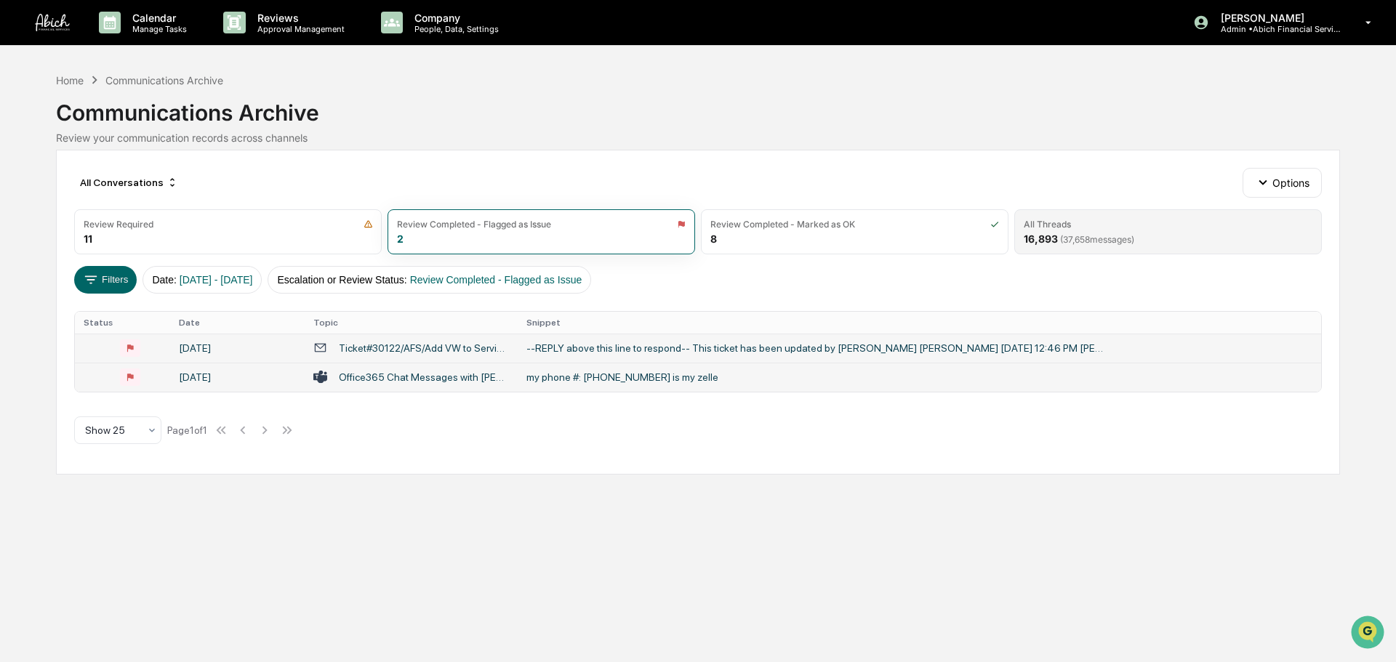
click at [1054, 241] on div "16,893 ( 37,658 messages)" at bounding box center [1079, 239] width 111 height 12
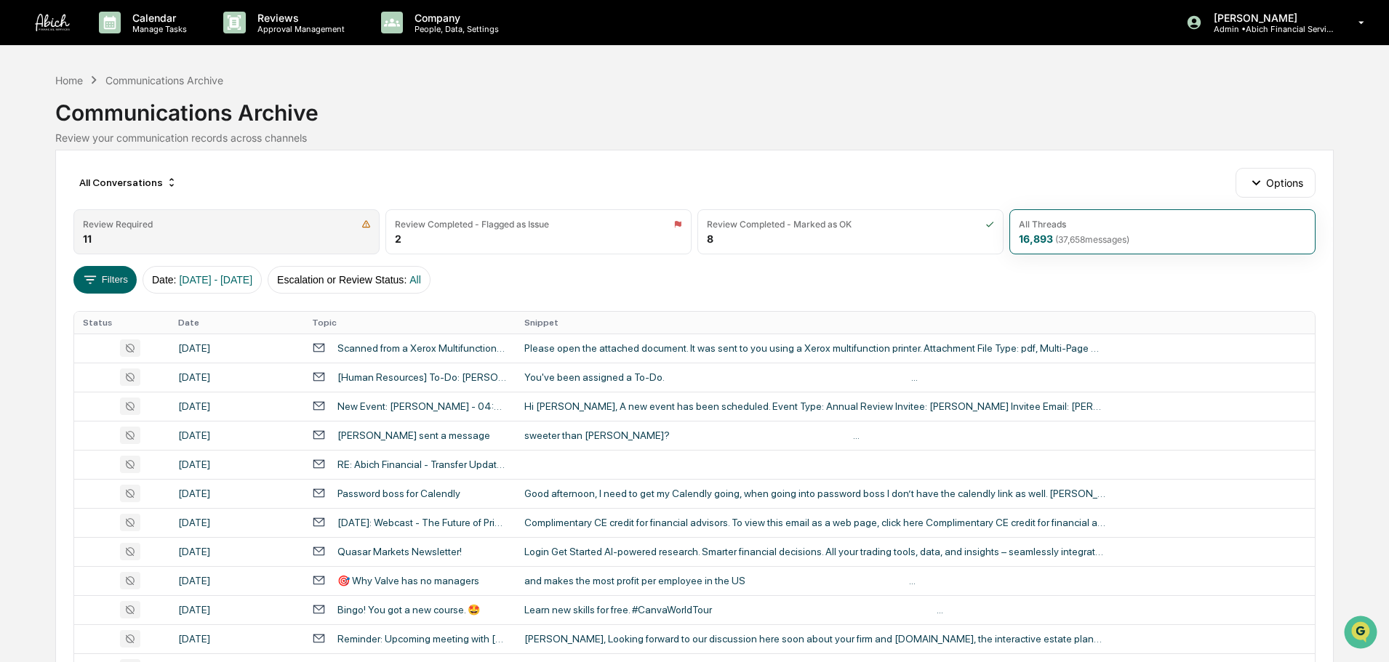
click at [217, 223] on div "Review Required" at bounding box center [226, 224] width 287 height 11
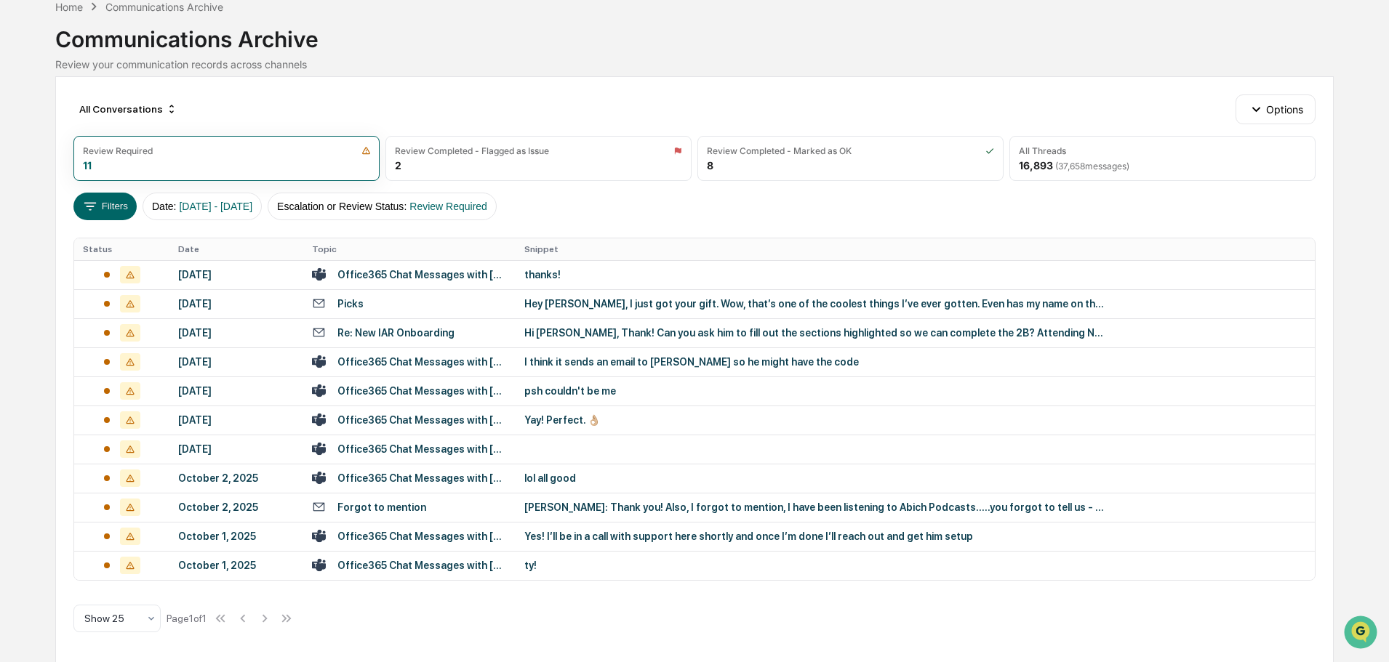
scroll to position [74, 0]
click at [41, 228] on div "Calendar Manage Tasks Reviews Approval Management Company People, Data, Setting…" at bounding box center [694, 294] width 1389 height 737
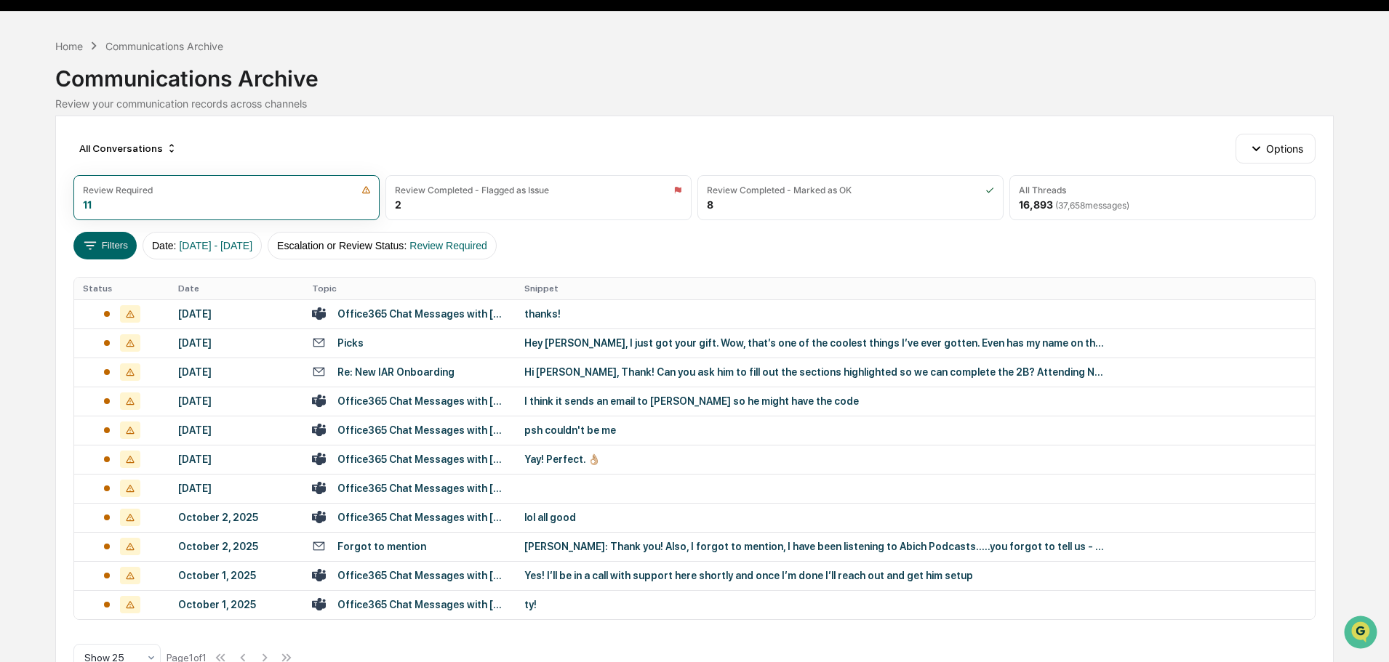
scroll to position [0, 0]
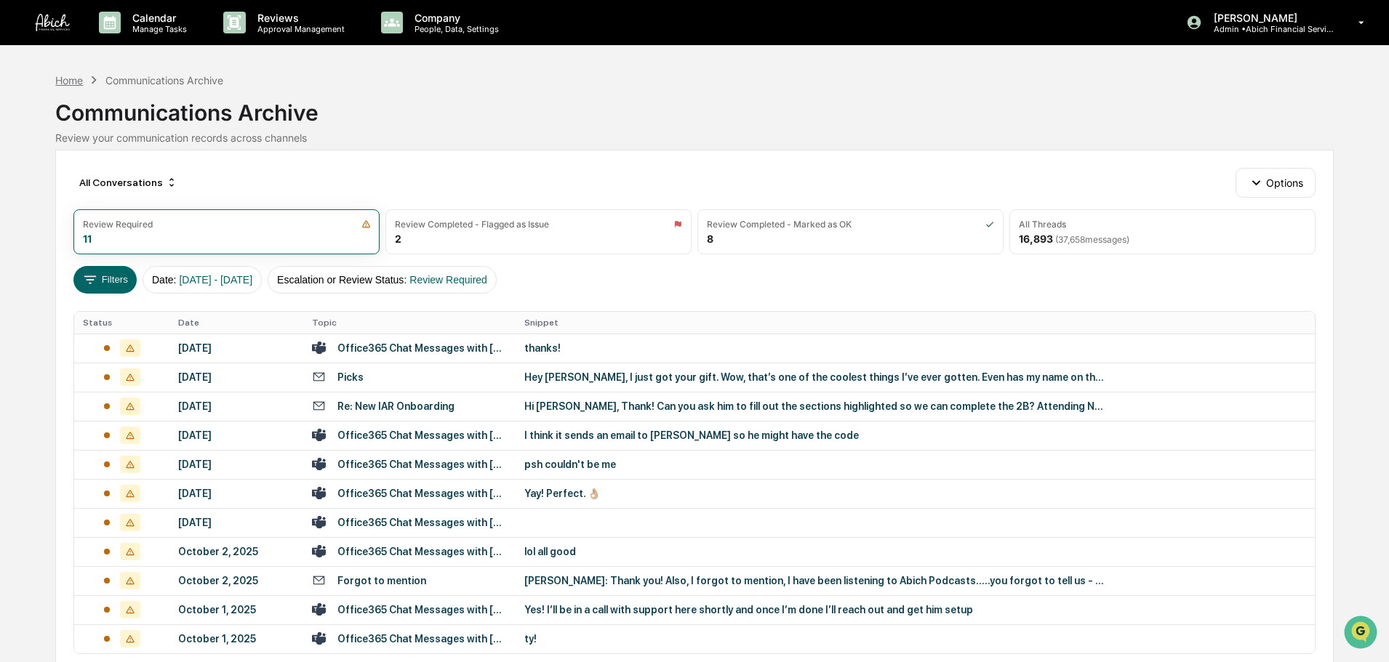
click at [57, 81] on div "Home" at bounding box center [69, 80] width 28 height 12
